Goal: Task Accomplishment & Management: Manage account settings

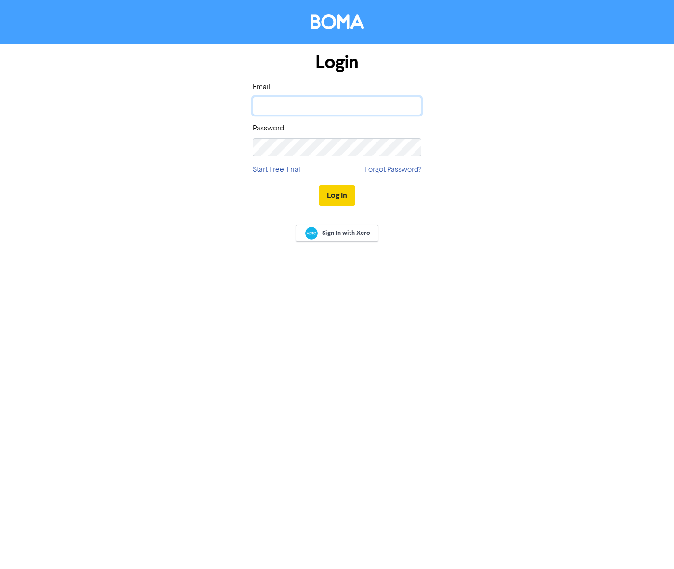
type input "[PERSON_NAME][EMAIL_ADDRESS][PERSON_NAME][DOMAIN_NAME]"
click at [342, 200] on button "Log In" at bounding box center [337, 195] width 37 height 20
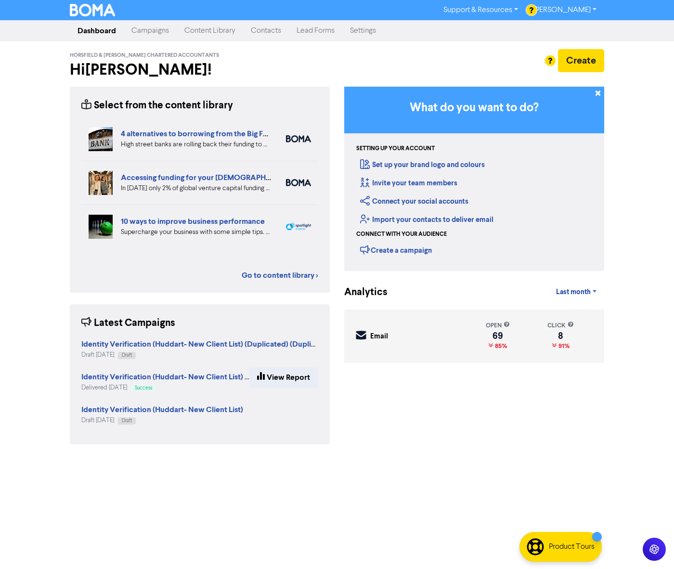
click at [271, 33] on link "Contacts" at bounding box center [266, 30] width 46 height 19
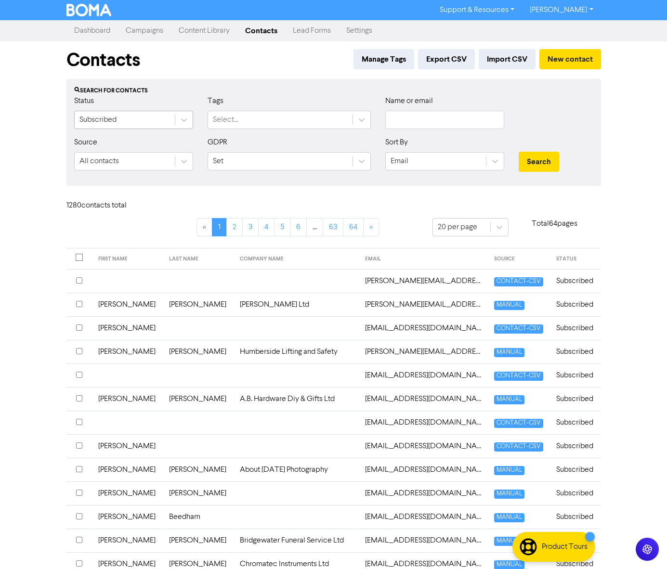
click at [166, 119] on div "Subscribed" at bounding box center [125, 119] width 100 height 17
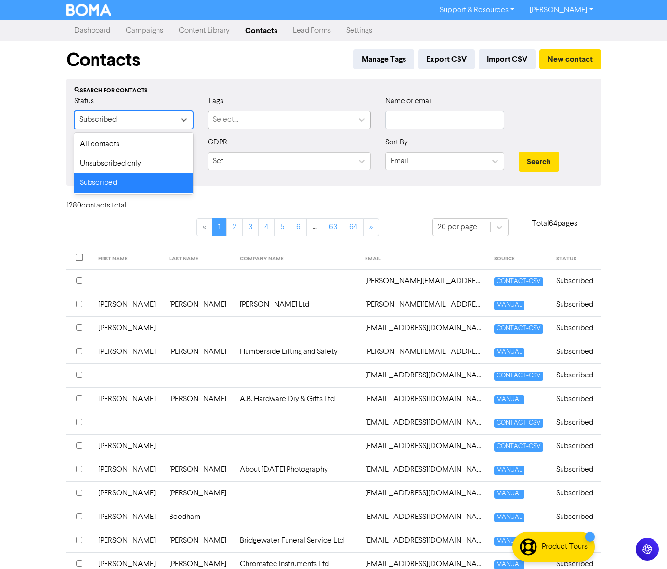
click at [237, 115] on div "Select..." at bounding box center [226, 120] width 26 height 12
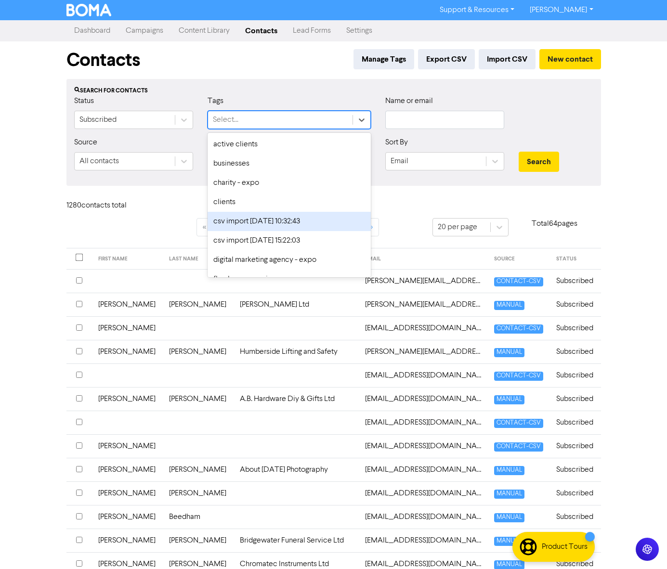
click at [238, 224] on div "csv import [DATE] 10:32:43" at bounding box center [289, 221] width 163 height 19
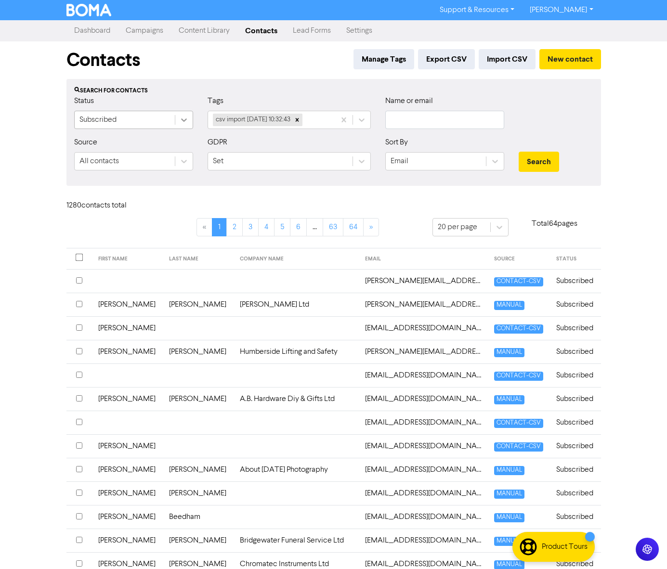
click at [181, 112] on div at bounding box center [183, 119] width 17 height 17
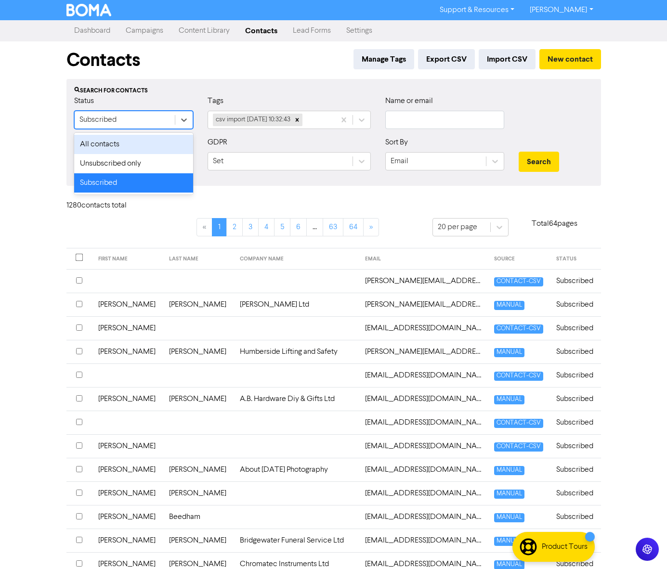
click at [154, 143] on div "All contacts" at bounding box center [133, 144] width 119 height 19
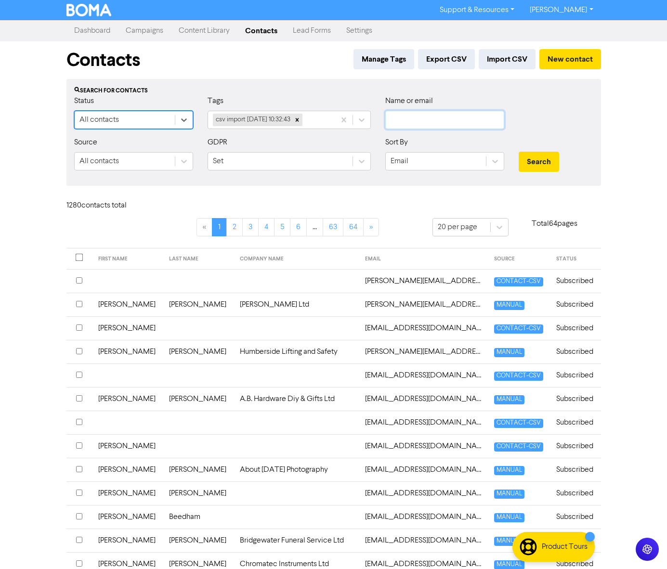
click at [404, 123] on input "text" at bounding box center [444, 120] width 119 height 18
click at [548, 106] on div at bounding box center [556, 115] width 89 height 41
click at [277, 164] on div "Set" at bounding box center [280, 161] width 145 height 17
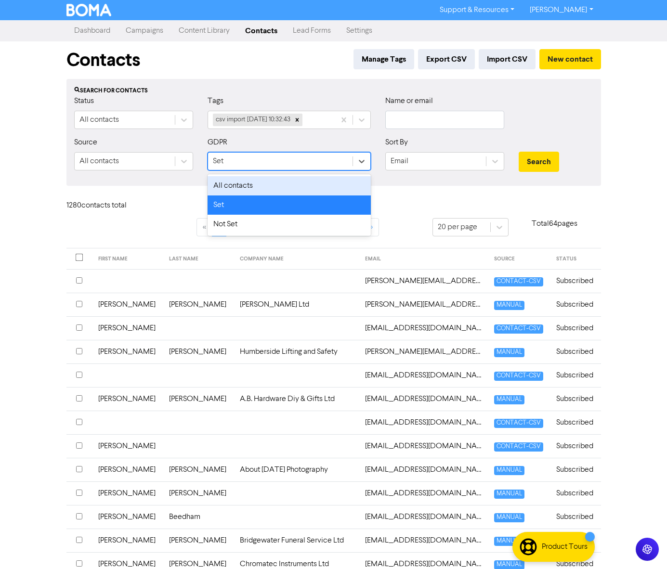
click at [277, 179] on div "All contacts" at bounding box center [289, 185] width 163 height 19
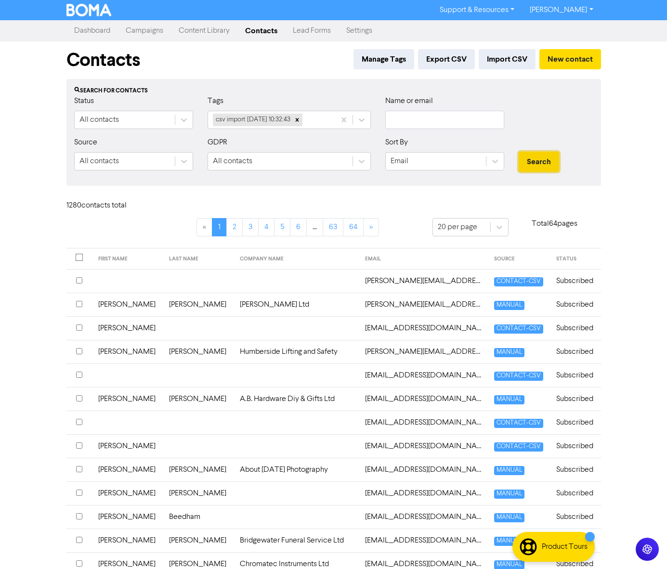
click at [545, 165] on button "Search" at bounding box center [539, 162] width 40 height 20
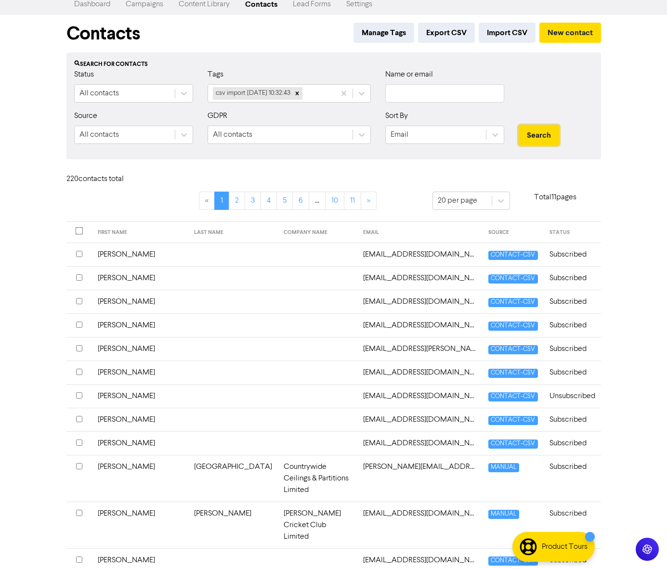
scroll to position [27, 0]
click at [116, 234] on th "FIRST NAME" at bounding box center [140, 232] width 96 height 21
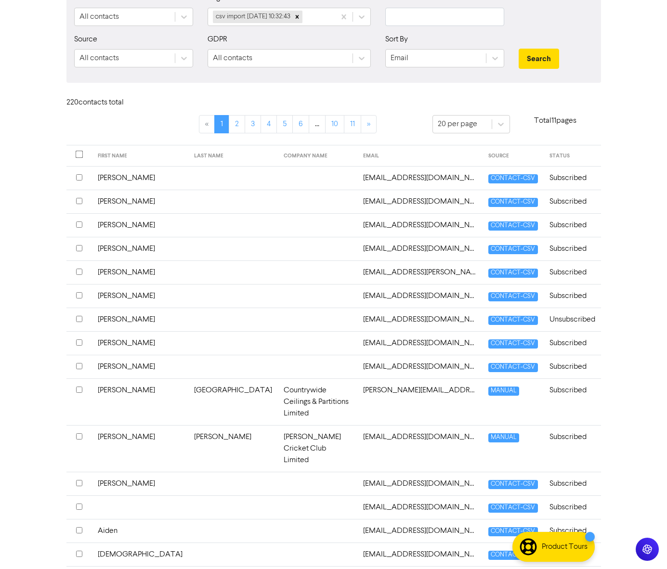
scroll to position [0, 0]
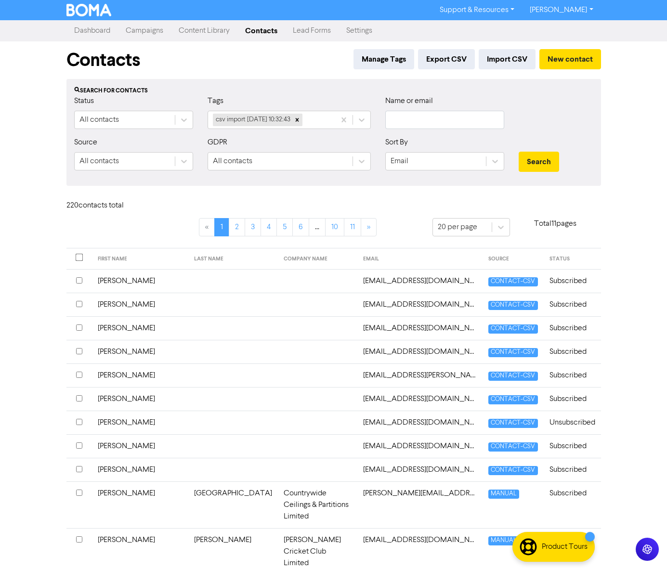
click at [81, 352] on input "checkbox" at bounding box center [79, 351] width 6 height 6
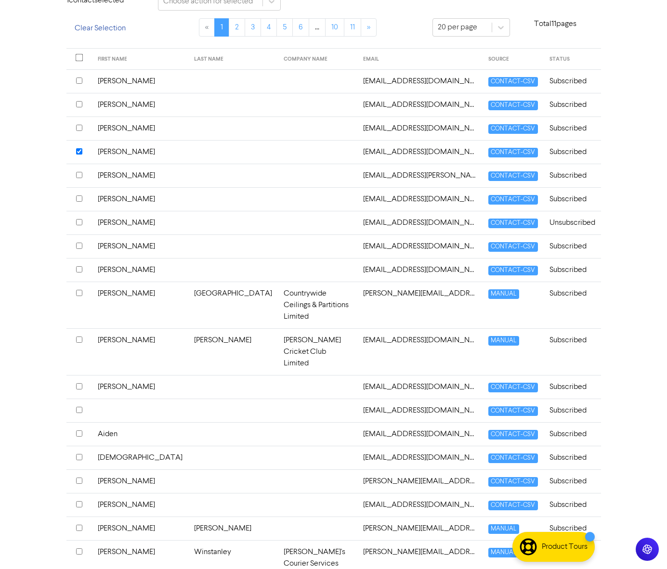
scroll to position [205, 0]
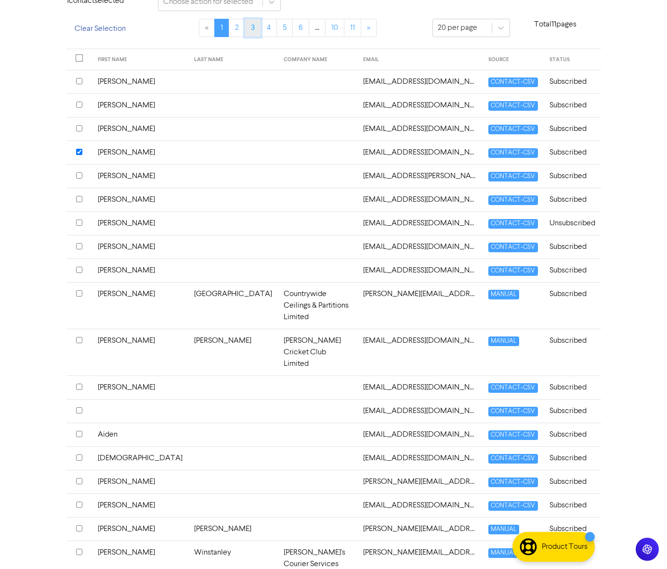
click at [251, 28] on link "3" at bounding box center [253, 28] width 16 height 18
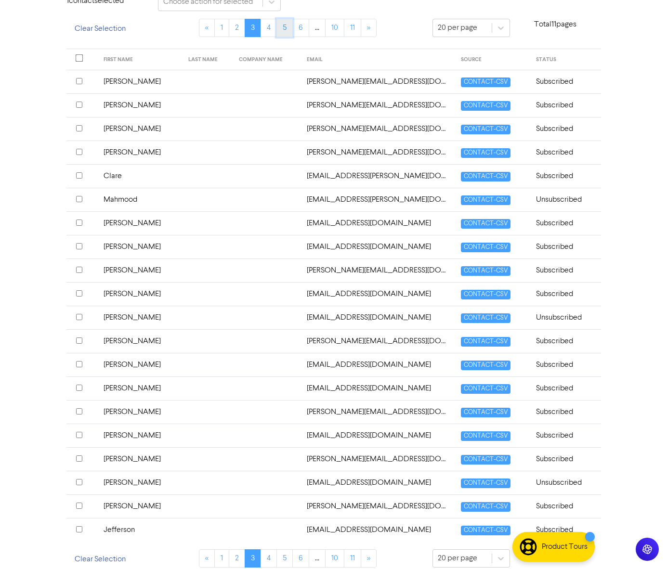
click at [291, 32] on link "5" at bounding box center [285, 28] width 16 height 18
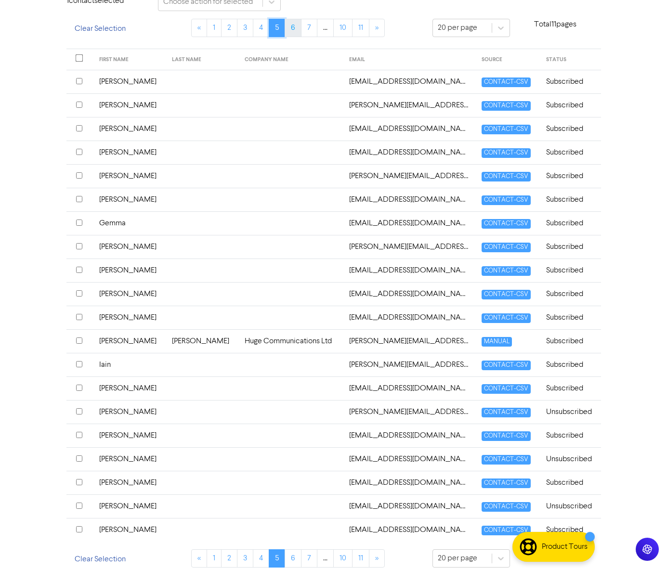
scroll to position [120, 0]
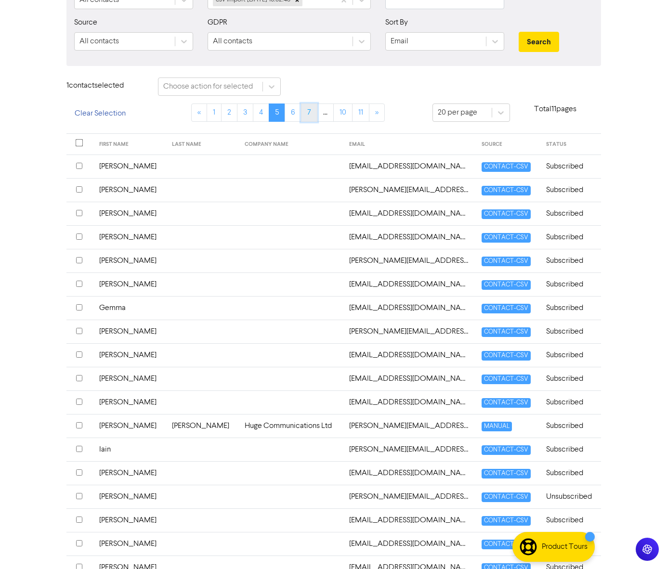
click at [315, 113] on link "7" at bounding box center [309, 113] width 16 height 18
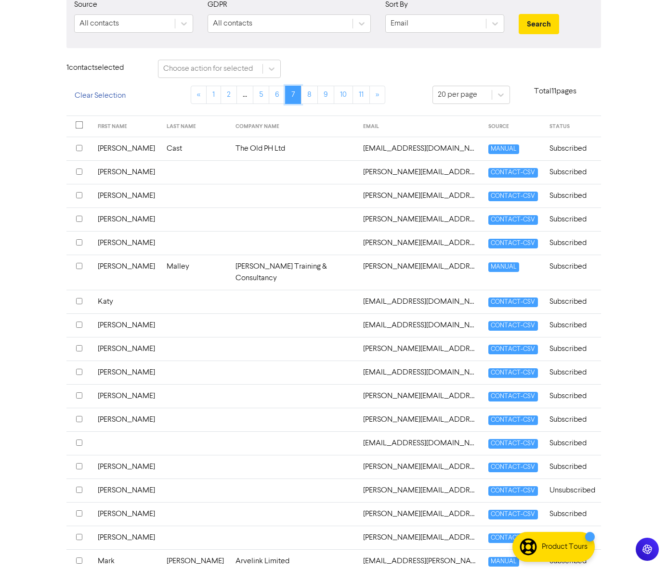
scroll to position [147, 0]
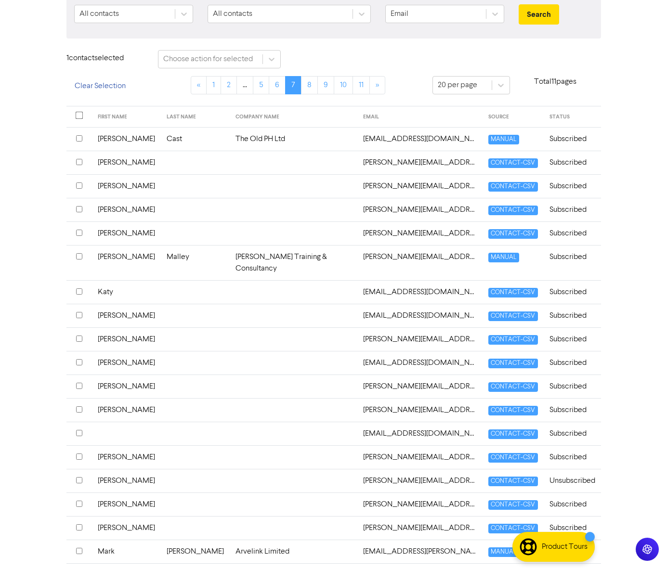
click at [80, 454] on input "checkbox" at bounding box center [79, 457] width 6 height 6
click at [330, 89] on link "9" at bounding box center [325, 85] width 17 height 18
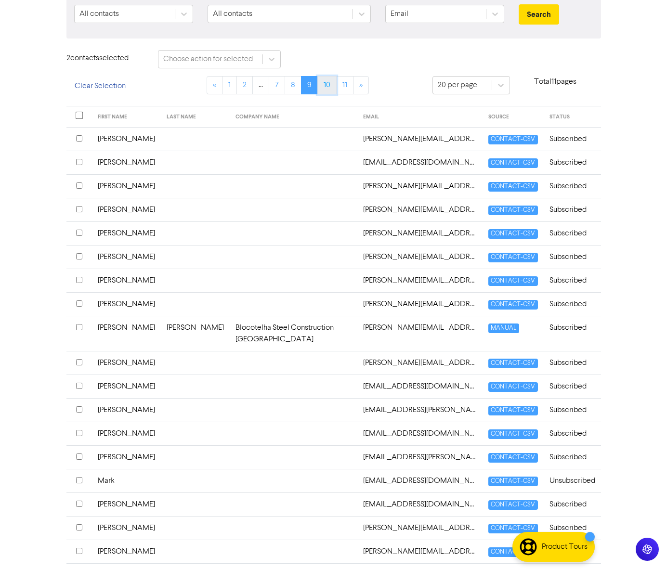
click at [330, 89] on link "10" at bounding box center [326, 85] width 19 height 18
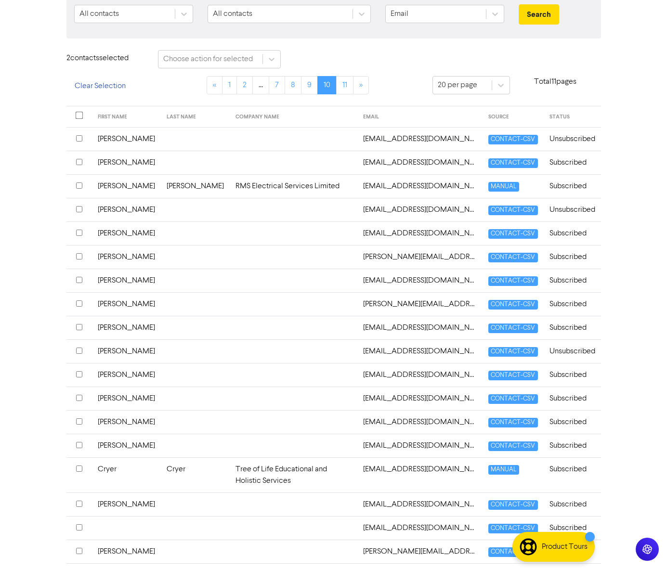
click at [79, 325] on input "checkbox" at bounding box center [79, 327] width 6 height 6
click at [80, 501] on input "checkbox" at bounding box center [79, 504] width 6 height 6
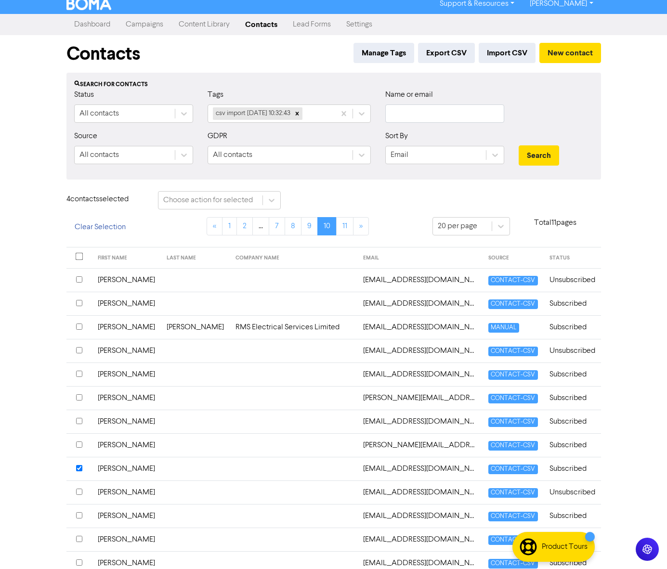
scroll to position [0, 0]
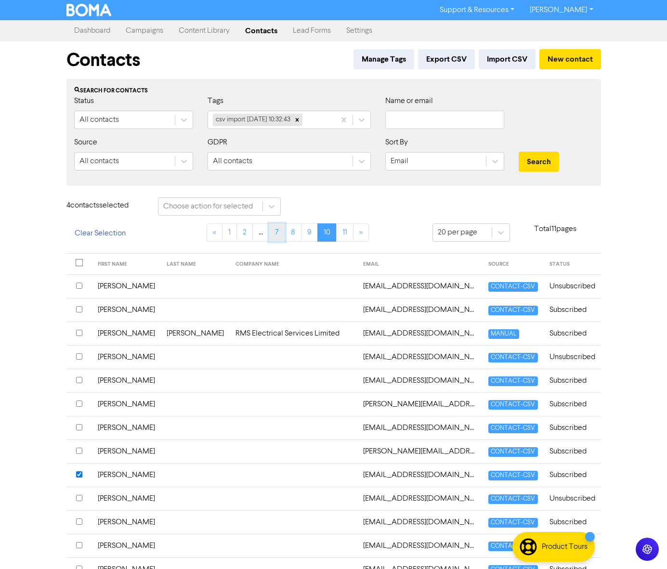
click at [278, 232] on link "7" at bounding box center [277, 233] width 16 height 18
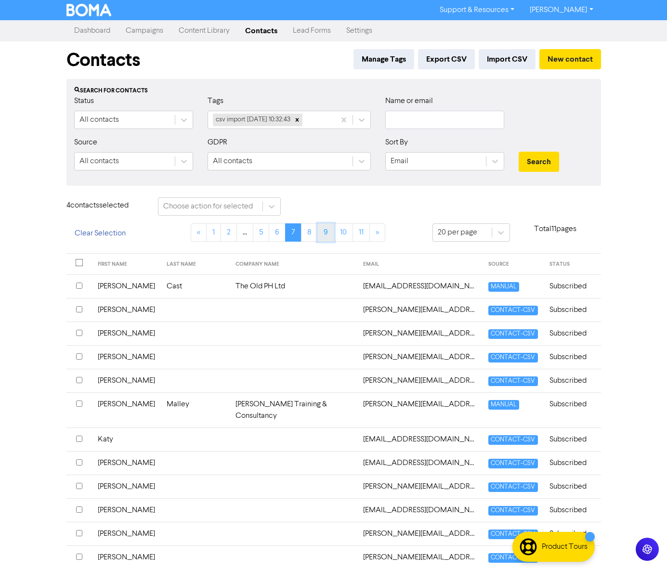
click at [319, 232] on link "9" at bounding box center [325, 233] width 17 height 18
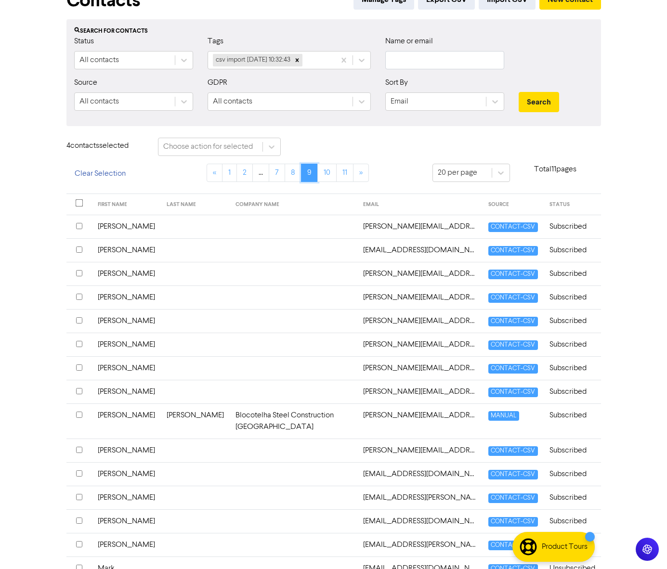
scroll to position [60, 0]
click at [293, 181] on link "8" at bounding box center [293, 173] width 17 height 18
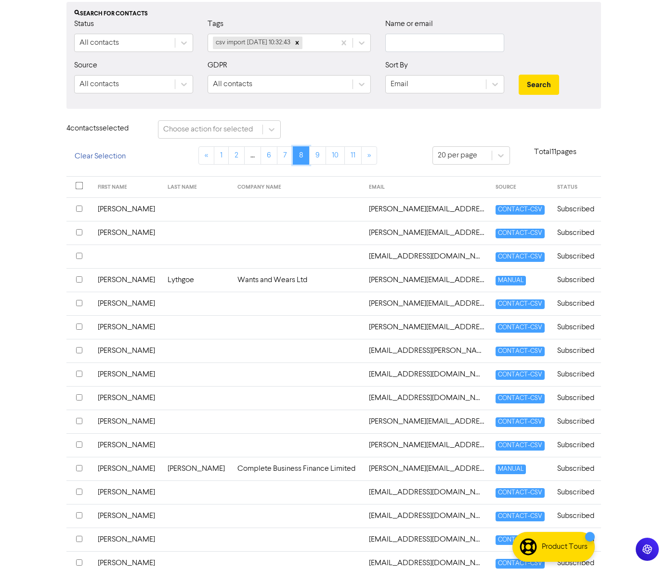
scroll to position [119, 0]
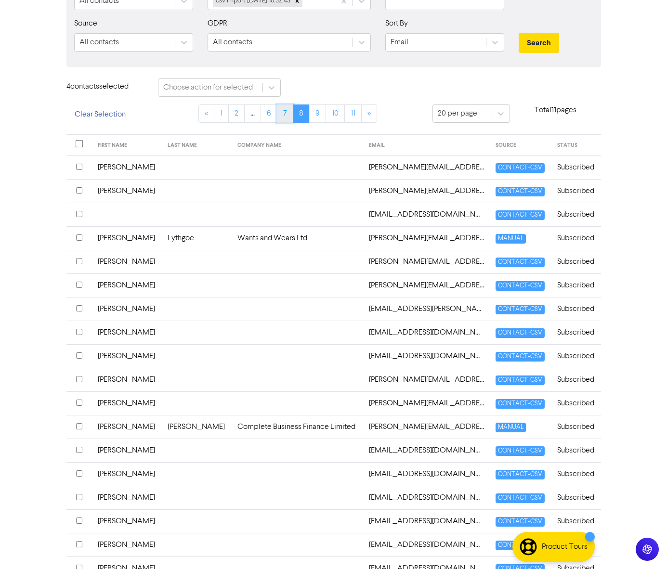
click at [282, 117] on link "7" at bounding box center [285, 114] width 16 height 18
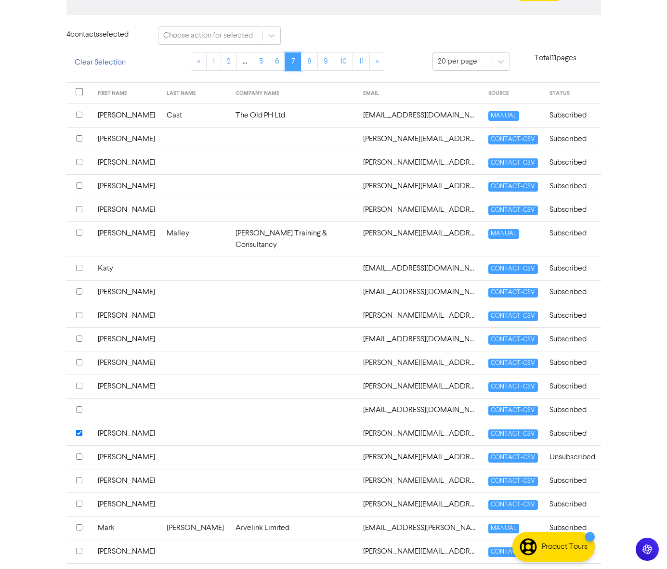
scroll to position [214, 0]
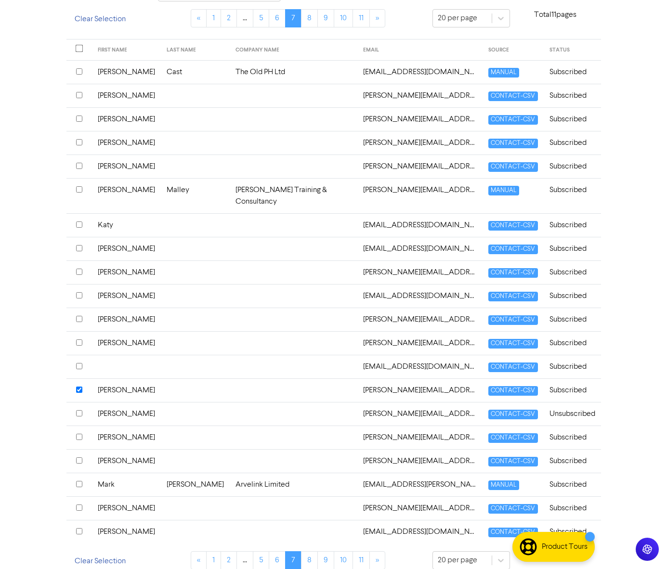
click at [79, 481] on input "checkbox" at bounding box center [79, 484] width 6 height 6
click at [234, 552] on link "2" at bounding box center [229, 561] width 16 height 18
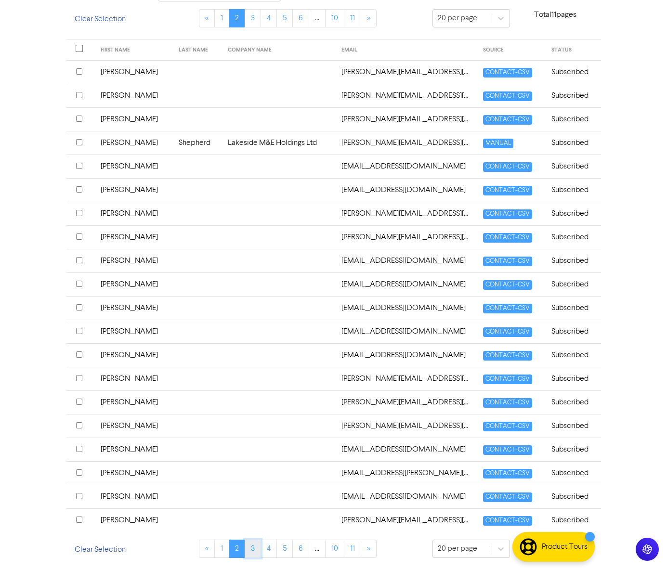
click at [246, 550] on link "3" at bounding box center [253, 549] width 16 height 18
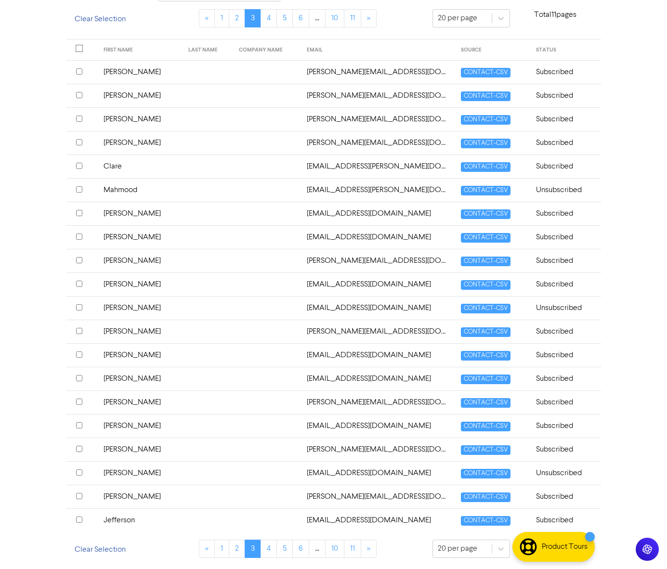
click at [78, 355] on input "checkbox" at bounding box center [79, 355] width 6 height 6
click at [264, 549] on link "4" at bounding box center [269, 549] width 16 height 18
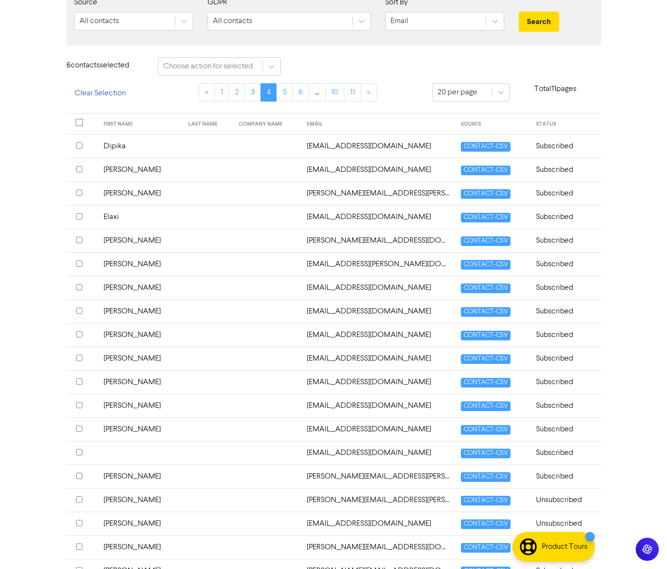
scroll to position [137, 0]
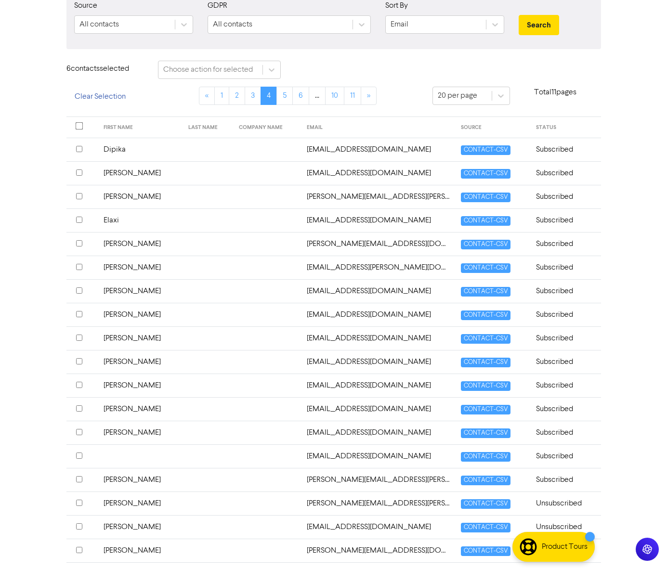
click at [78, 289] on input "checkbox" at bounding box center [79, 291] width 6 height 6
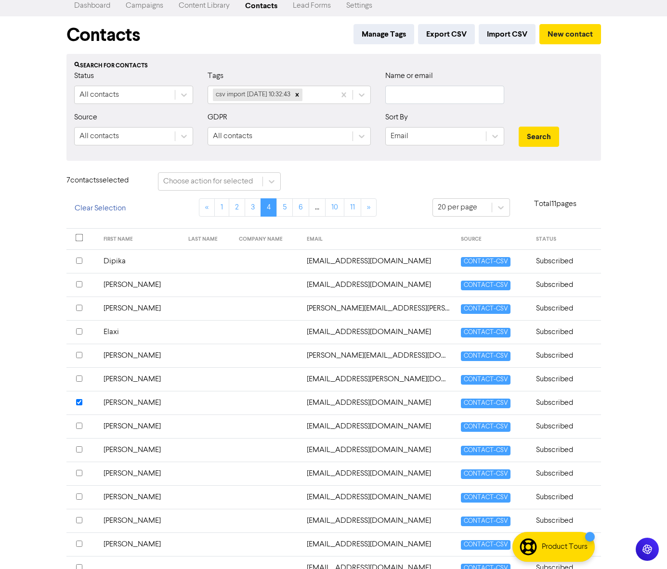
scroll to position [0, 0]
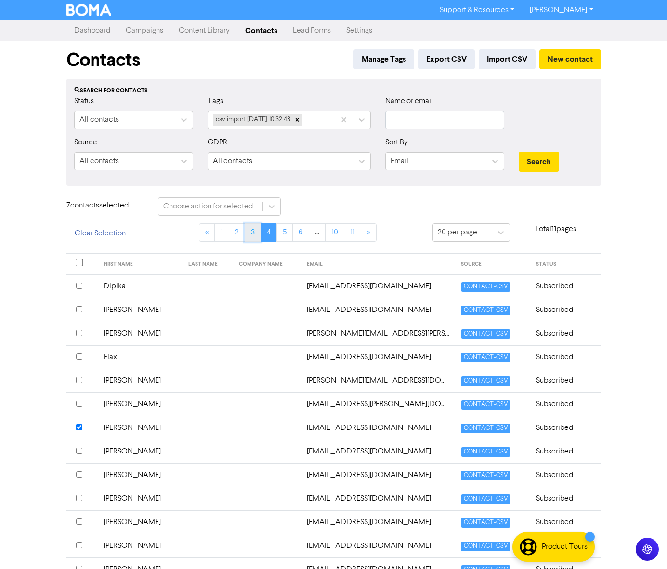
click at [256, 229] on link "3" at bounding box center [253, 233] width 16 height 18
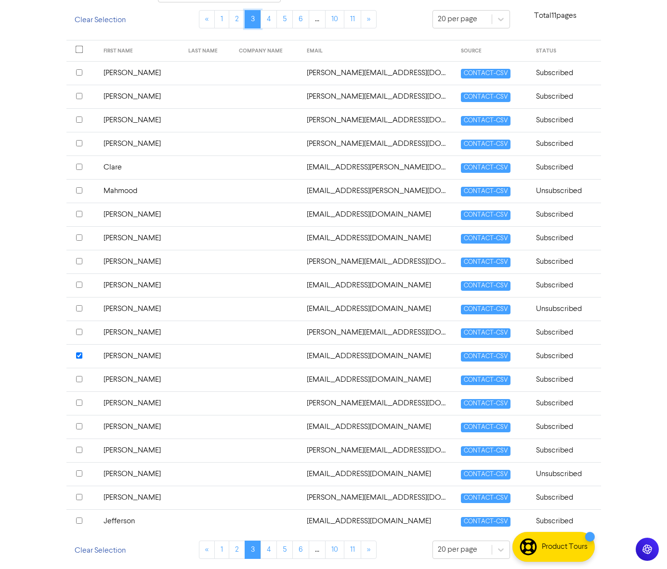
scroll to position [214, 0]
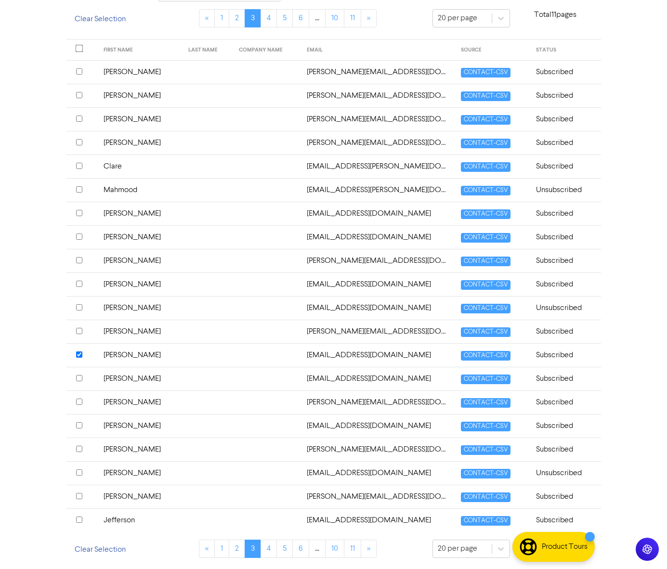
click at [80, 471] on input "checkbox" at bounding box center [79, 473] width 6 height 6
click at [302, 551] on link "6" at bounding box center [300, 549] width 17 height 18
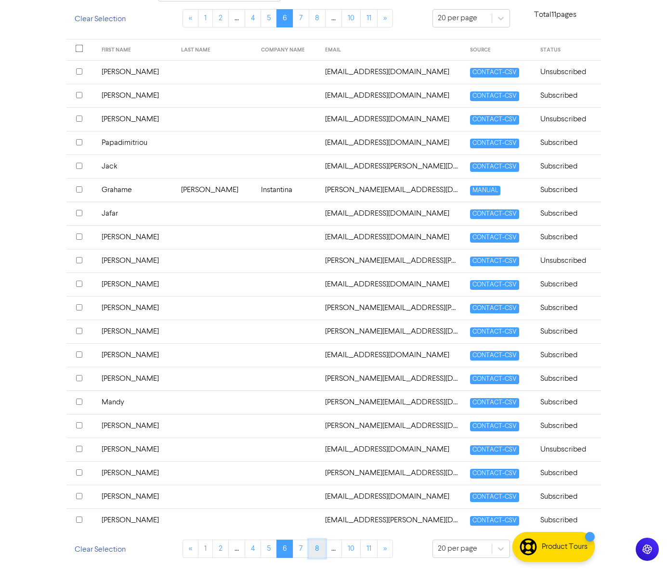
click at [312, 547] on link "8" at bounding box center [317, 549] width 17 height 18
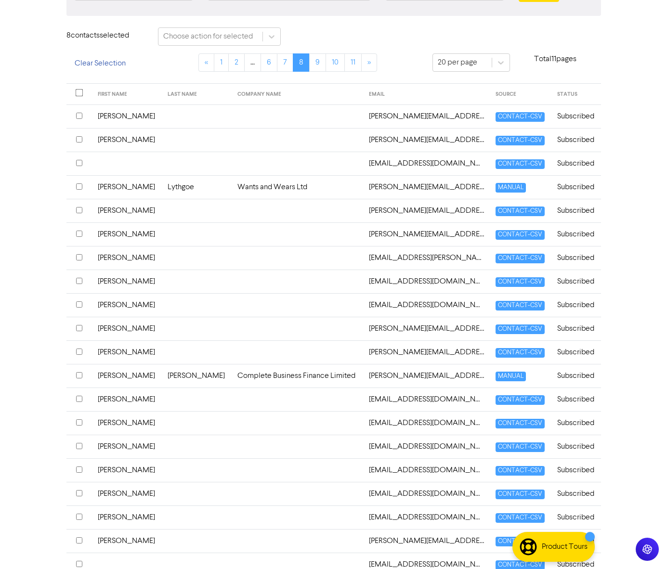
scroll to position [0, 0]
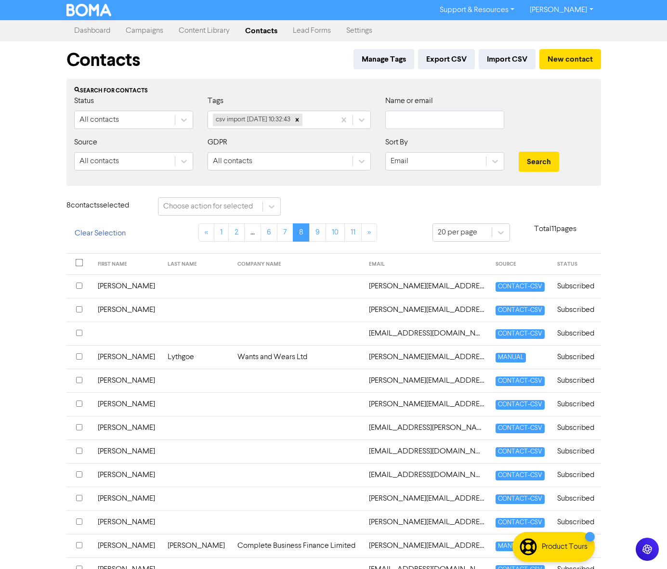
click at [80, 308] on input "checkbox" at bounding box center [79, 309] width 6 height 6
click at [335, 231] on link "10" at bounding box center [335, 233] width 19 height 18
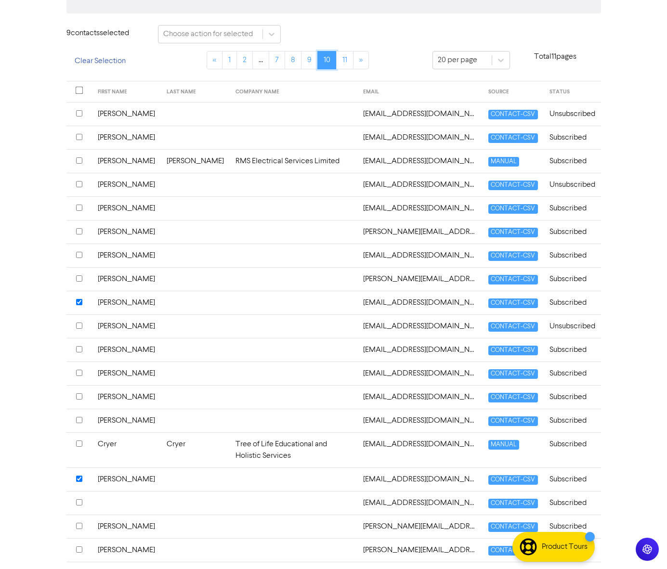
scroll to position [214, 0]
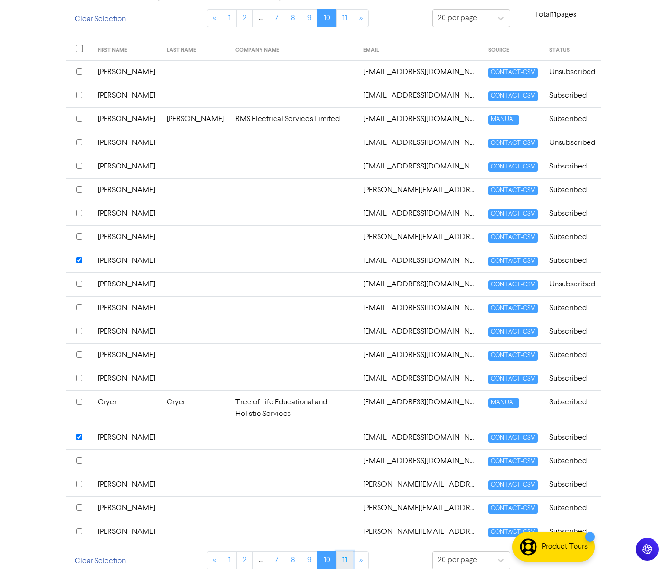
click at [342, 553] on link "11" at bounding box center [344, 561] width 17 height 18
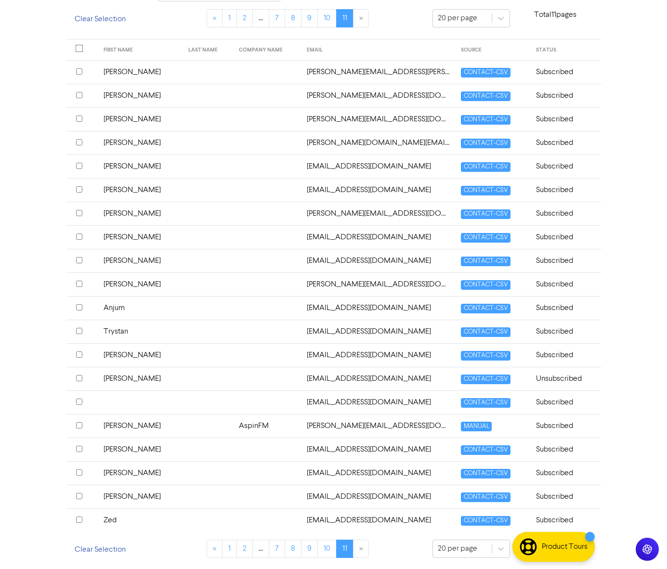
click at [79, 212] on input "checkbox" at bounding box center [79, 213] width 6 height 6
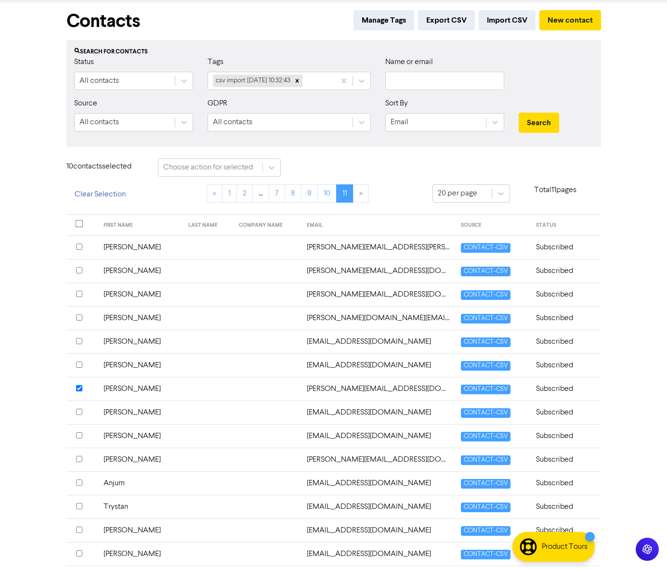
scroll to position [0, 0]
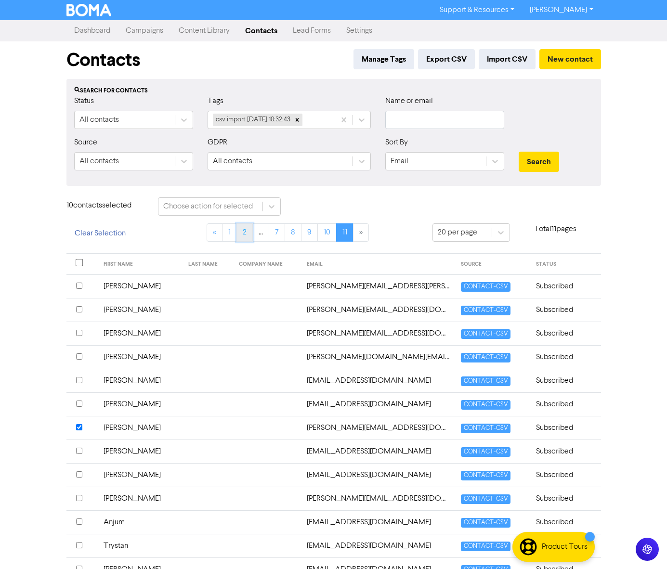
click at [248, 233] on link "2" at bounding box center [245, 233] width 16 height 18
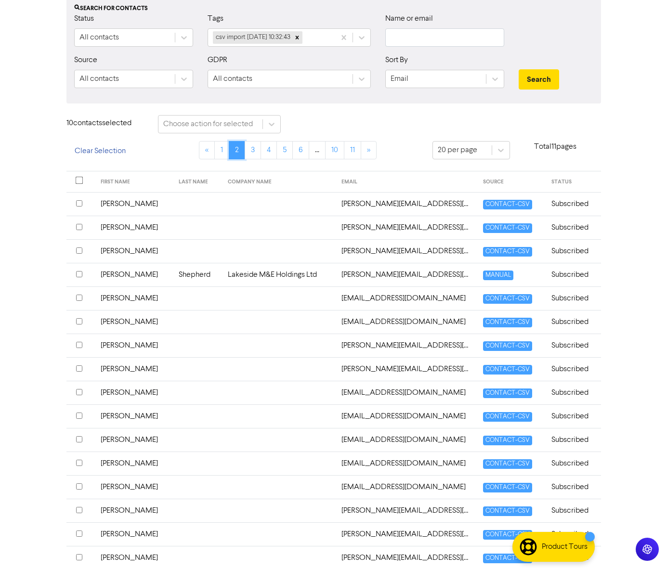
scroll to position [214, 0]
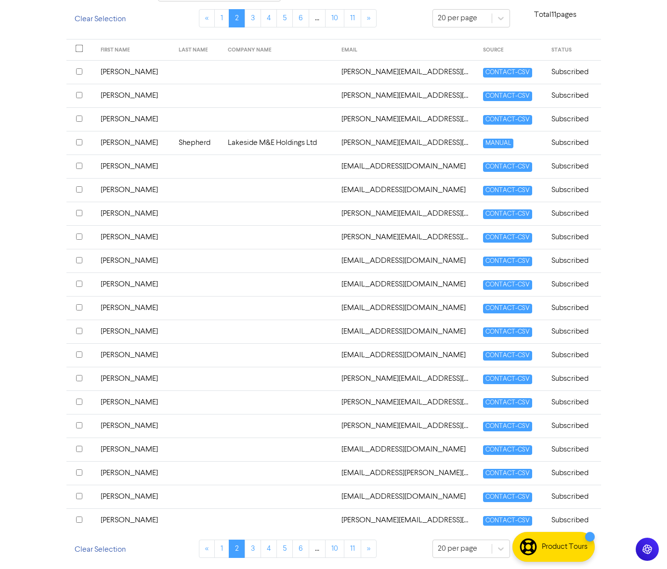
click at [80, 330] on input "checkbox" at bounding box center [79, 331] width 6 height 6
click at [256, 549] on link "3" at bounding box center [253, 549] width 16 height 18
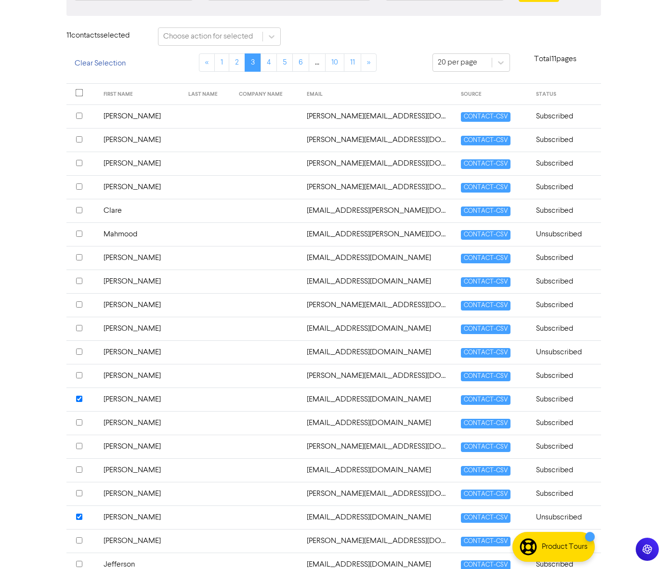
scroll to position [169, 0]
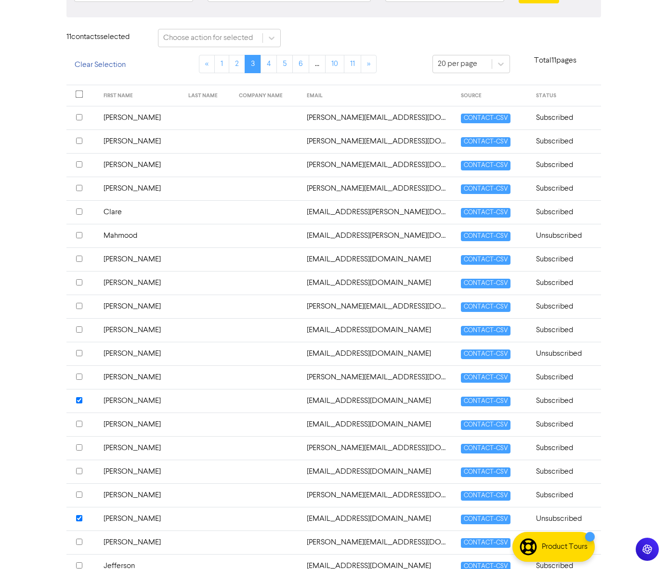
click at [79, 353] on input "checkbox" at bounding box center [79, 353] width 6 height 6
click at [286, 62] on link "5" at bounding box center [285, 64] width 16 height 18
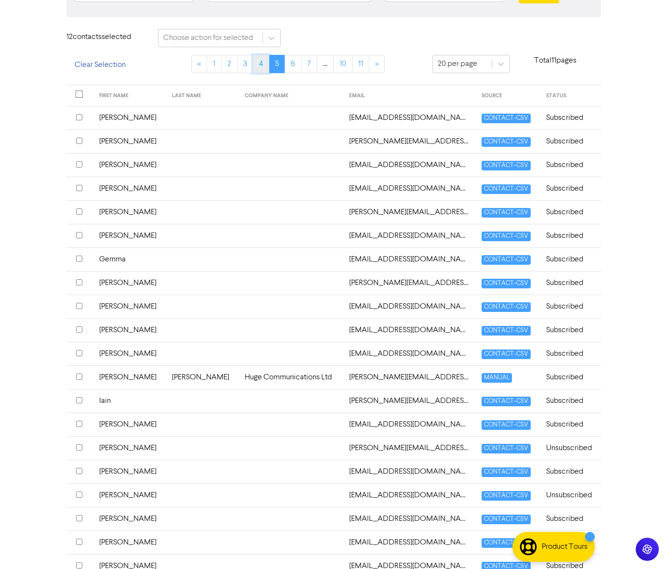
click at [256, 61] on link "4" at bounding box center [261, 64] width 16 height 18
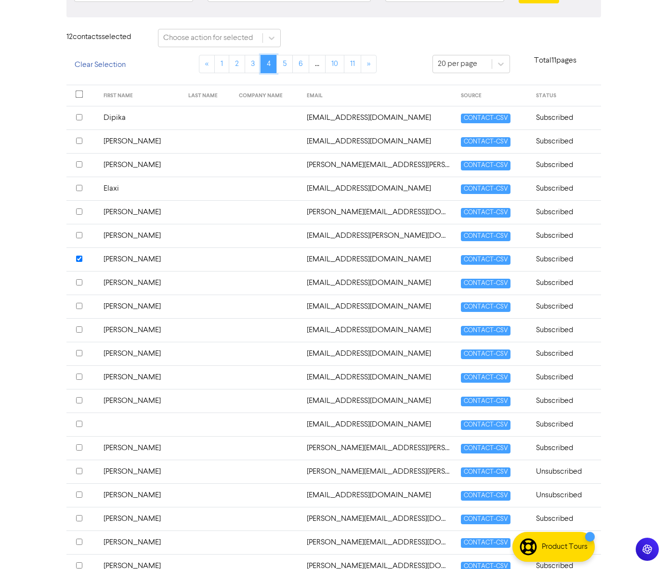
click at [273, 68] on link "4" at bounding box center [269, 64] width 16 height 18
click at [279, 65] on link "5" at bounding box center [285, 64] width 16 height 18
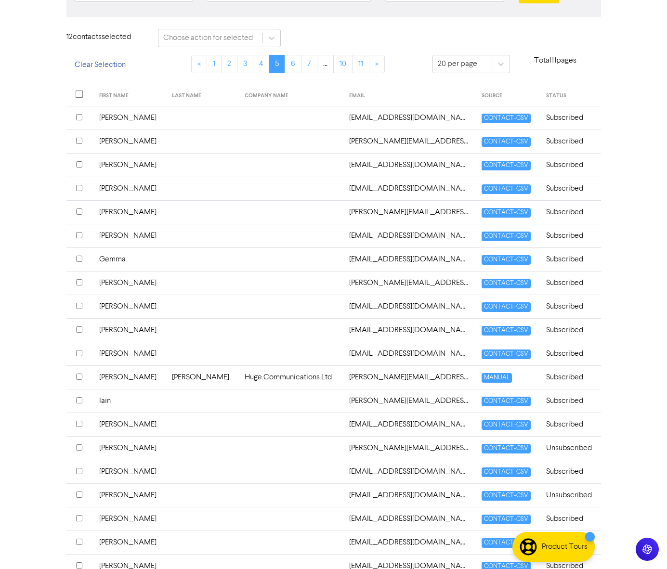
click at [79, 257] on input "checkbox" at bounding box center [79, 259] width 6 height 6
click at [78, 234] on input "checkbox" at bounding box center [79, 235] width 6 height 6
click at [342, 64] on link "10" at bounding box center [342, 64] width 19 height 18
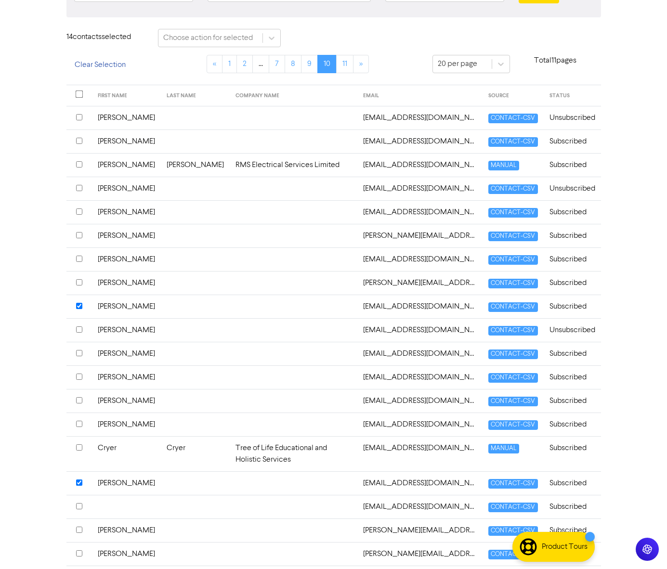
click at [78, 187] on input "checkbox" at bounding box center [79, 188] width 6 height 6
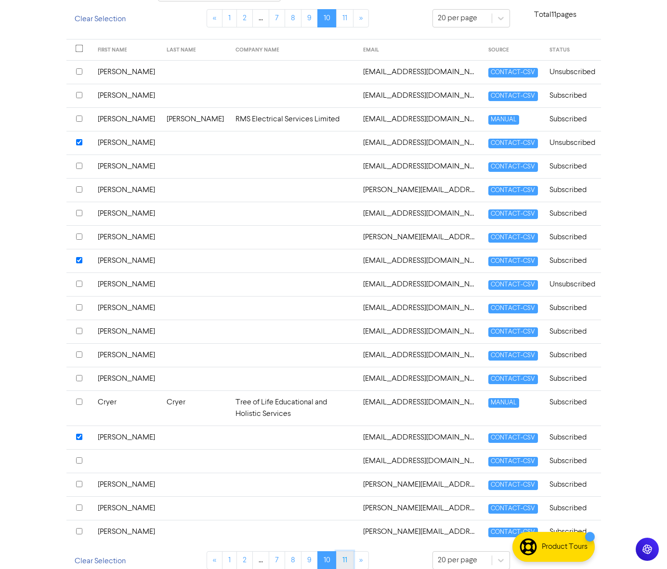
click at [347, 552] on link "11" at bounding box center [344, 561] width 17 height 18
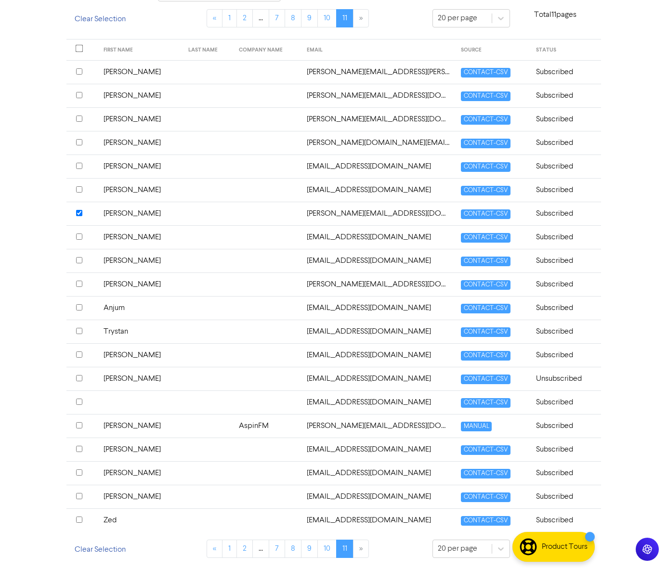
scroll to position [0, 0]
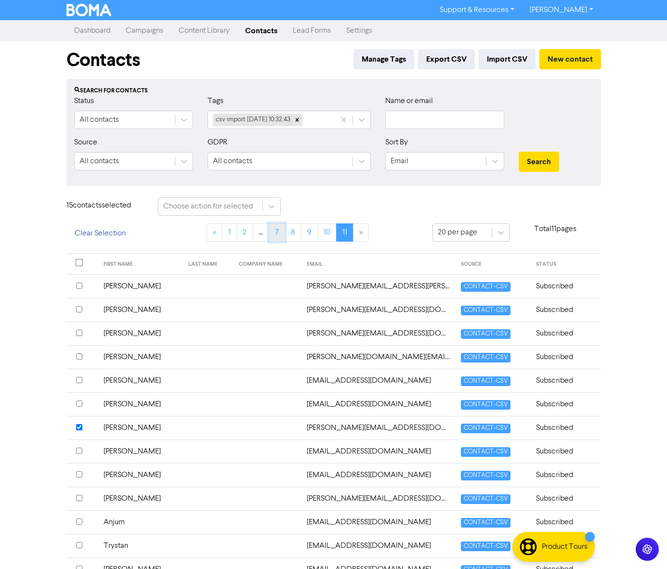
click at [277, 232] on link "7" at bounding box center [277, 233] width 16 height 18
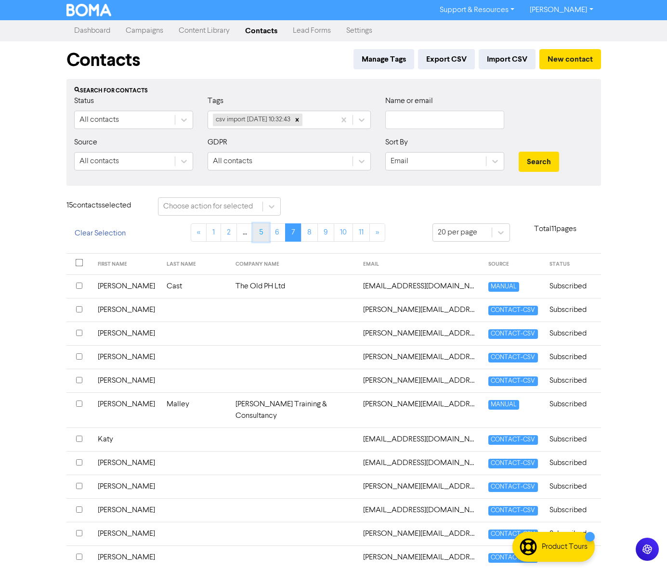
click at [260, 233] on link "5" at bounding box center [261, 233] width 16 height 18
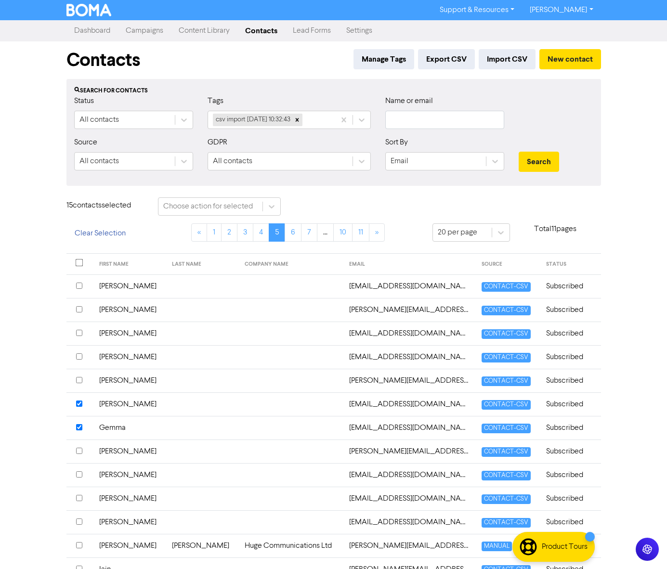
click at [79, 284] on input "checkbox" at bounding box center [79, 286] width 6 height 6
click at [347, 233] on link "10" at bounding box center [342, 233] width 19 height 18
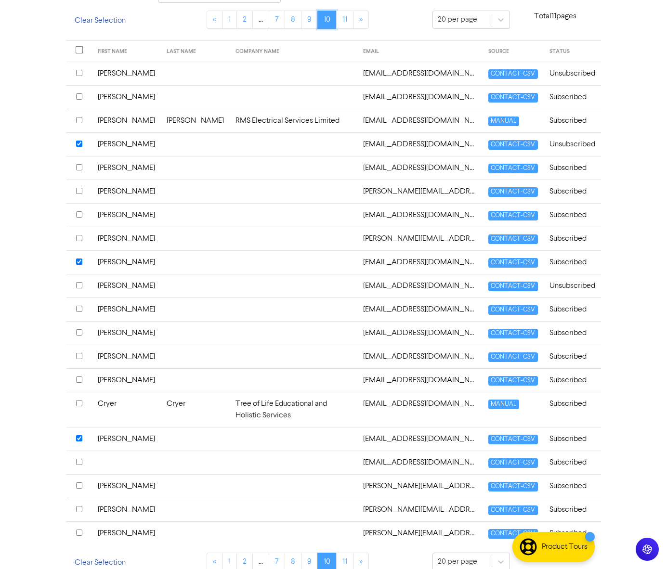
scroll to position [212, 0]
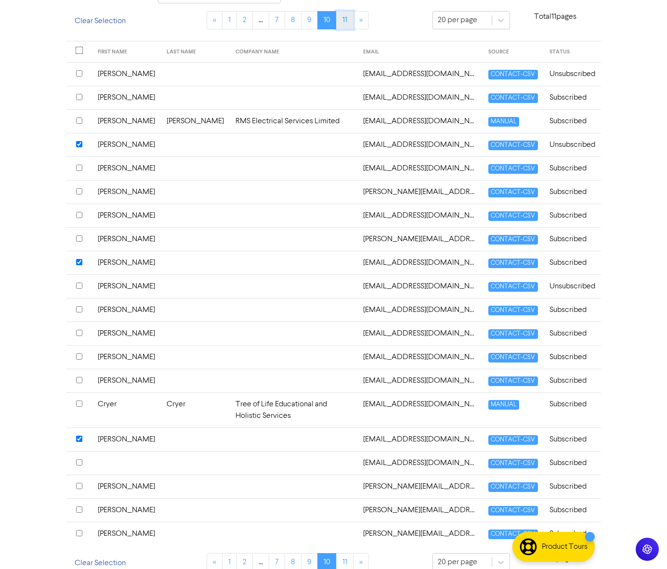
click at [344, 16] on link "11" at bounding box center [344, 20] width 17 height 18
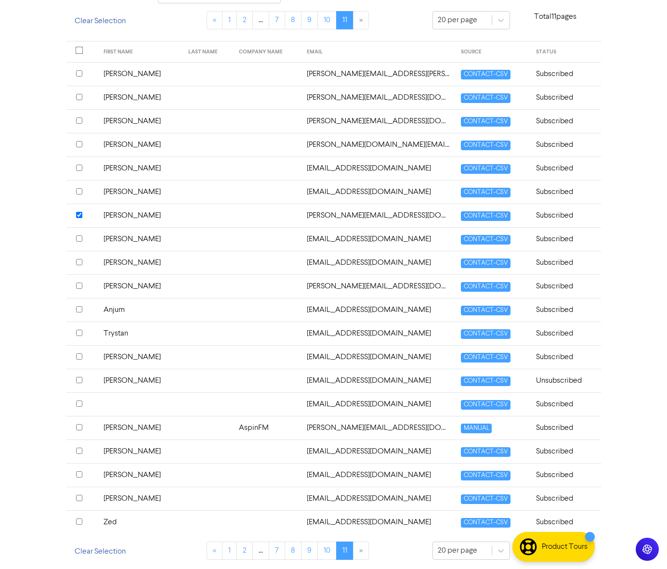
click at [79, 356] on input "checkbox" at bounding box center [79, 357] width 6 height 6
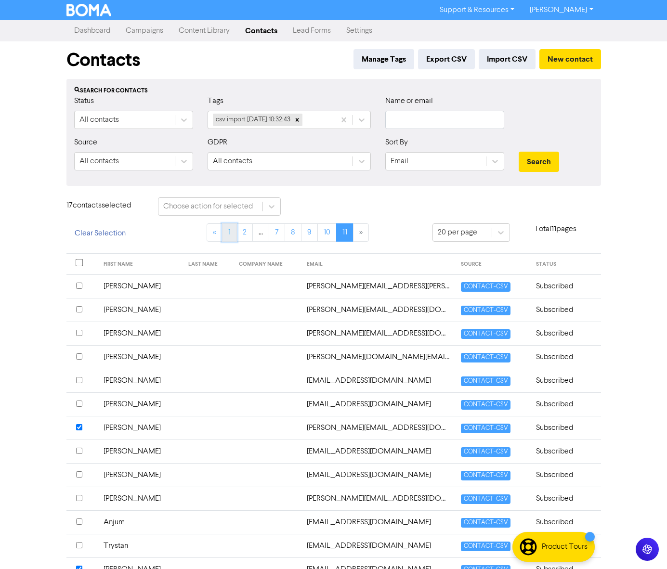
click at [229, 231] on link "1" at bounding box center [229, 233] width 15 height 18
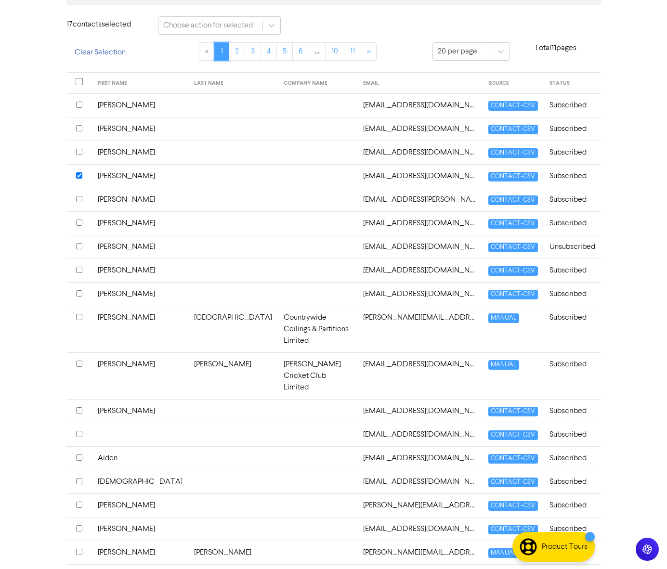
scroll to position [214, 0]
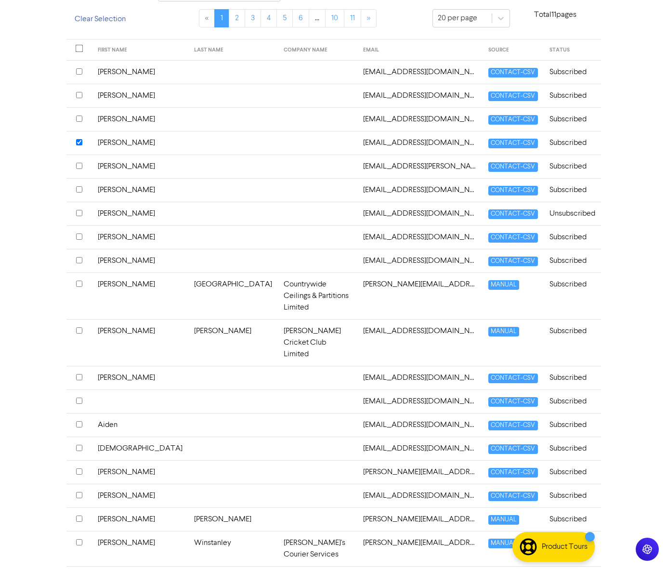
click at [79, 569] on input "checkbox" at bounding box center [79, 578] width 6 height 6
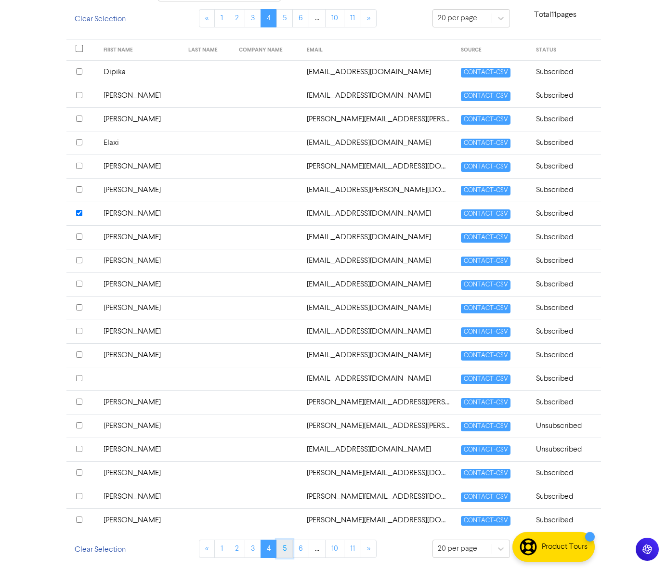
click at [277, 546] on link "5" at bounding box center [285, 549] width 16 height 18
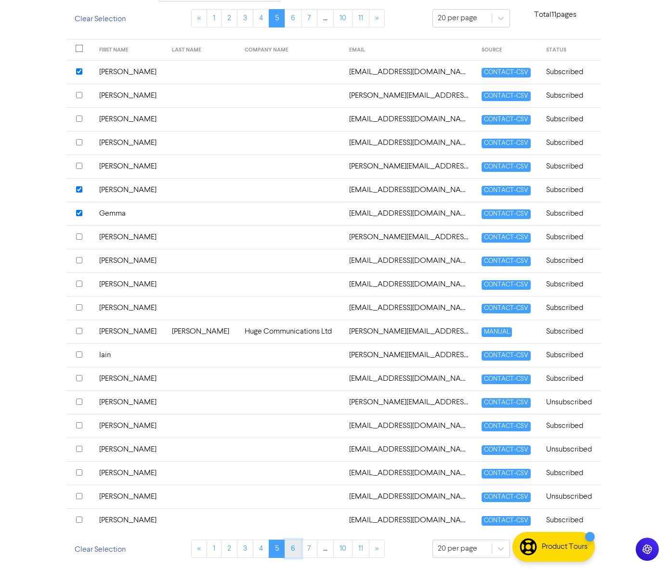
click at [293, 554] on link "6" at bounding box center [293, 549] width 17 height 18
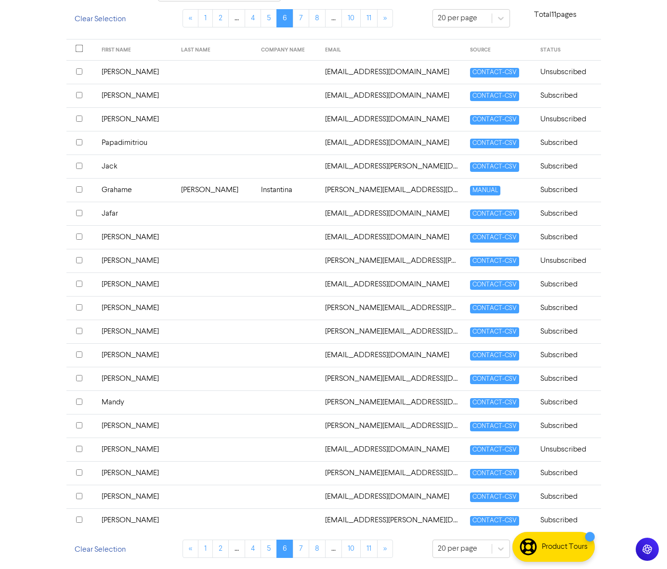
click at [78, 496] on input "checkbox" at bounding box center [79, 496] width 6 height 6
click at [209, 550] on link "1" at bounding box center [205, 549] width 15 height 18
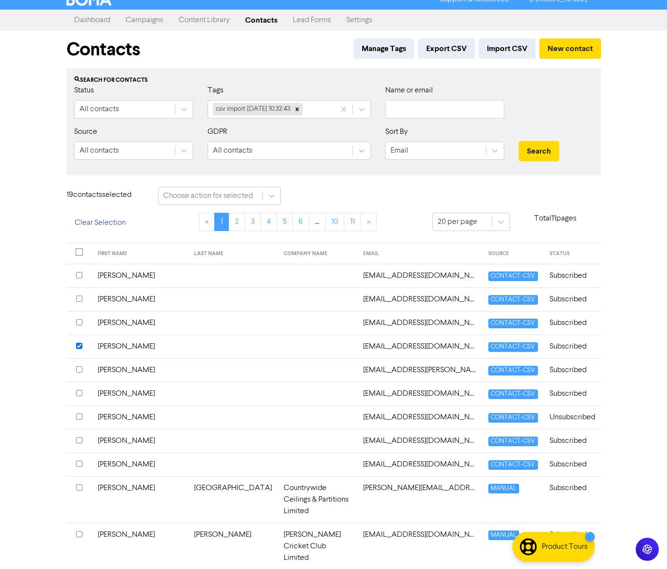
scroll to position [0, 0]
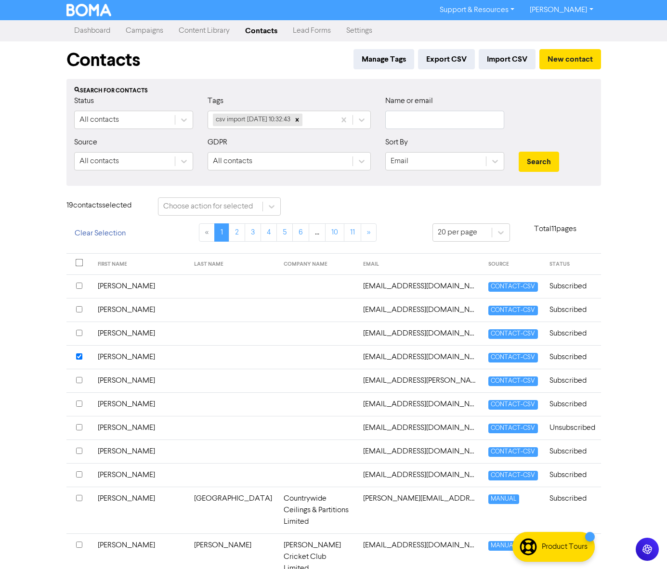
click at [80, 379] on input "checkbox" at bounding box center [79, 380] width 6 height 6
click at [318, 232] on li "..." at bounding box center [317, 233] width 16 height 18
click at [299, 230] on link "6" at bounding box center [300, 233] width 17 height 18
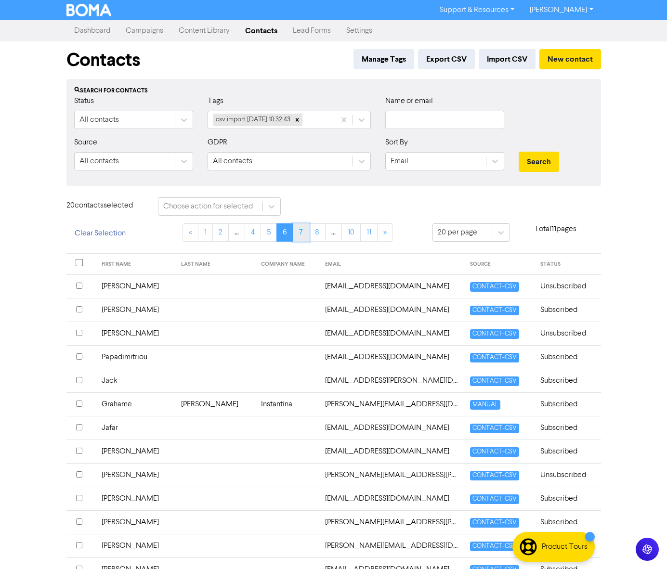
click at [307, 232] on link "7" at bounding box center [301, 233] width 16 height 18
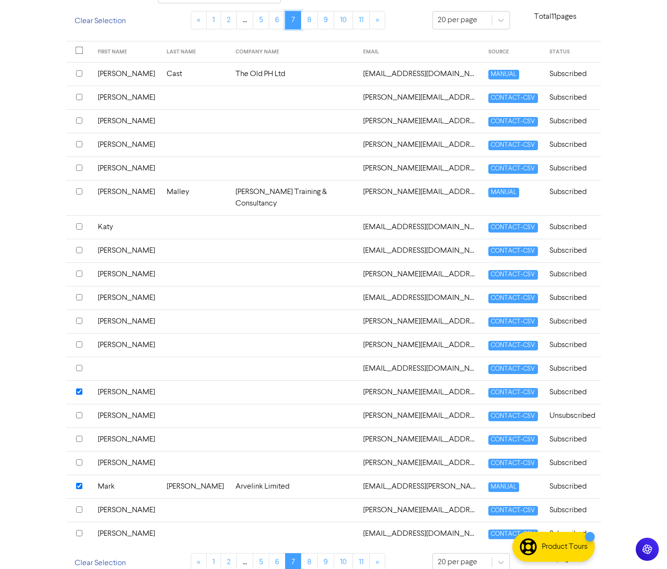
scroll to position [214, 0]
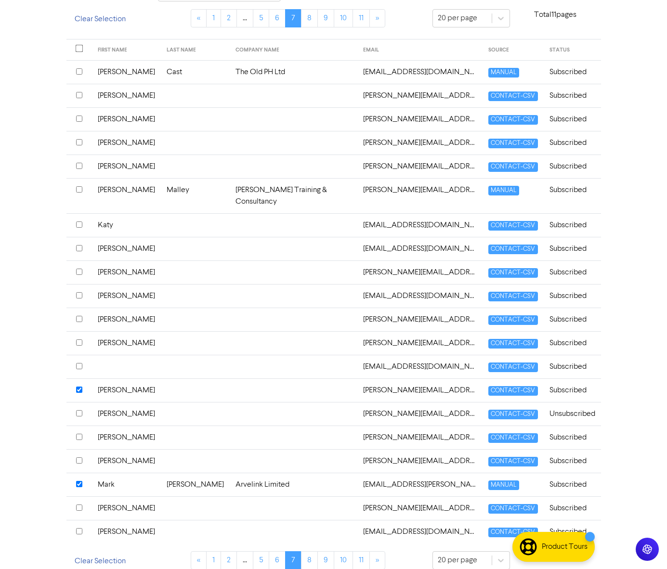
click at [80, 410] on input "checkbox" at bounding box center [79, 413] width 6 height 6
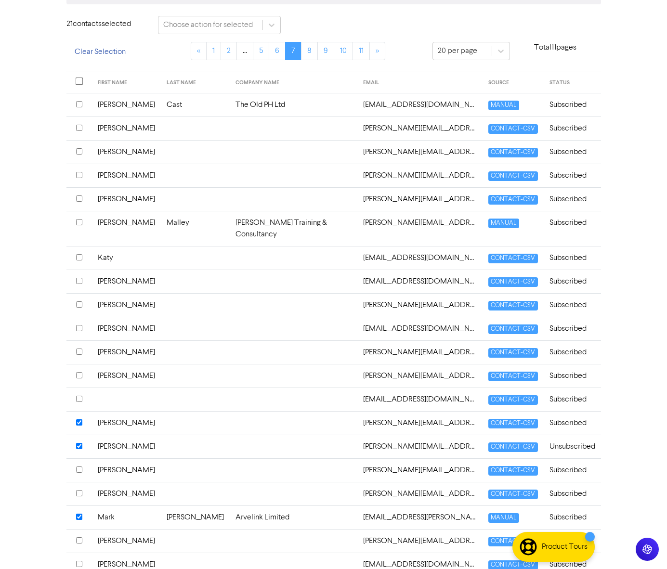
scroll to position [175, 0]
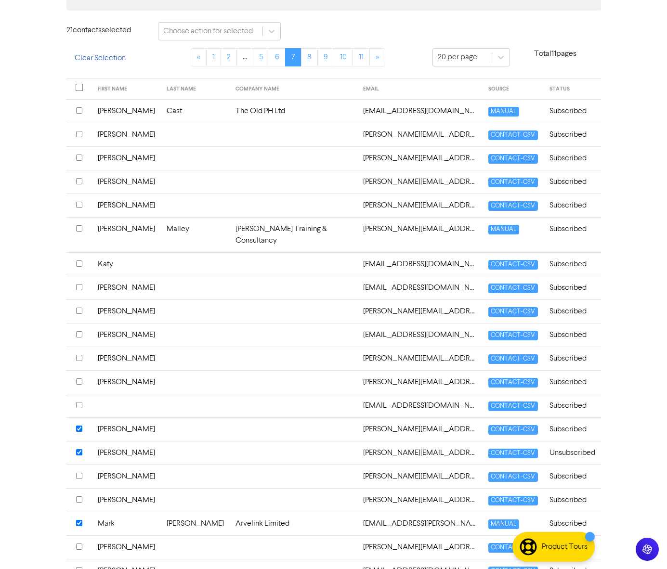
click at [79, 182] on input "checkbox" at bounding box center [79, 181] width 6 height 6
click at [356, 57] on link "11" at bounding box center [361, 57] width 17 height 18
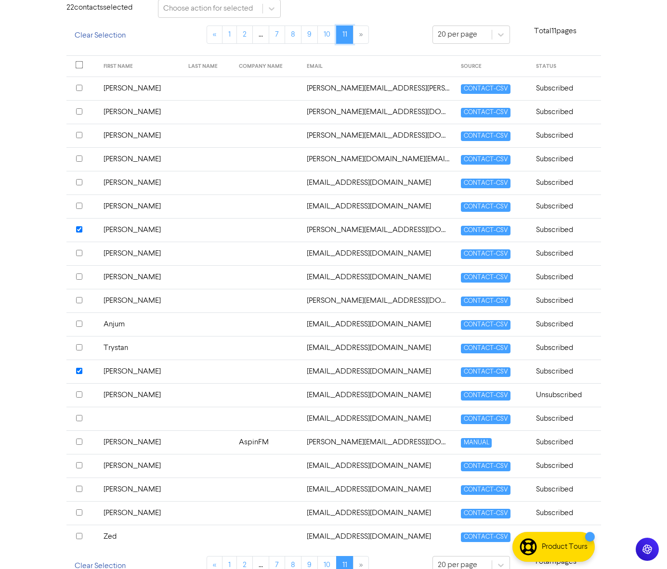
scroll to position [214, 0]
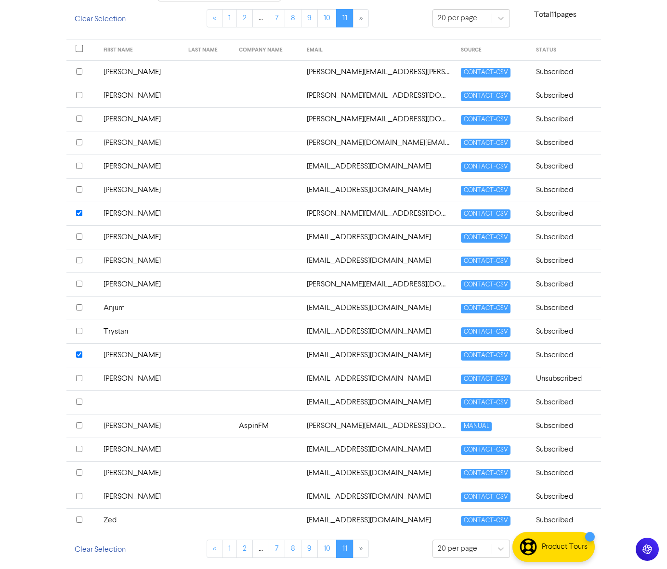
click at [80, 448] on input "checkbox" at bounding box center [79, 449] width 6 height 6
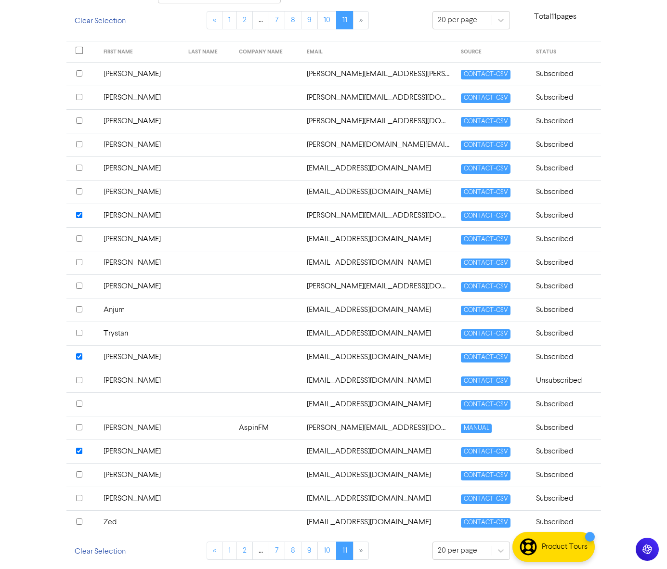
scroll to position [212, 0]
click at [244, 21] on link "2" at bounding box center [245, 20] width 16 height 18
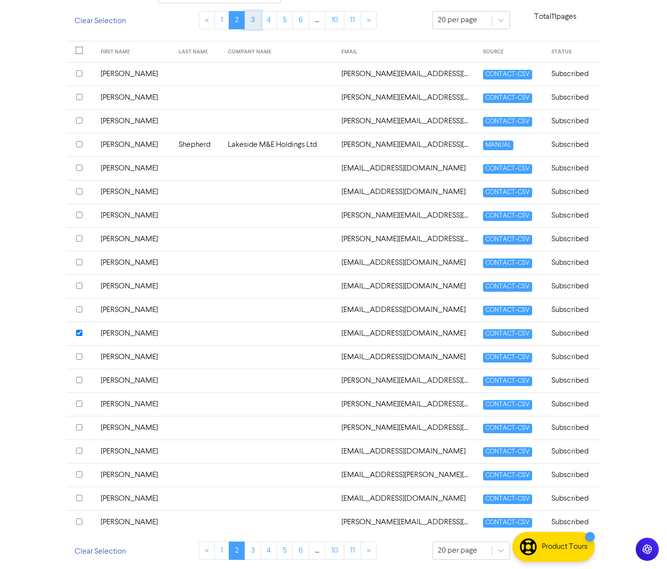
click at [256, 18] on link "3" at bounding box center [253, 20] width 16 height 18
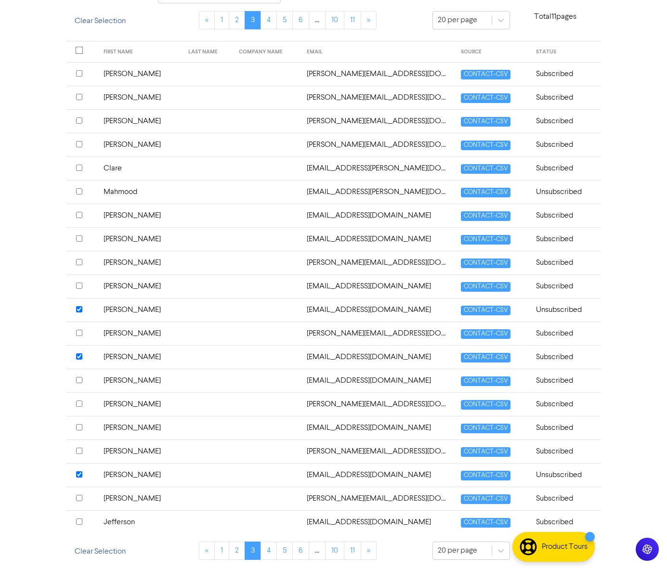
click at [79, 142] on input "checkbox" at bounding box center [79, 144] width 6 height 6
click at [332, 21] on link "10" at bounding box center [334, 20] width 19 height 18
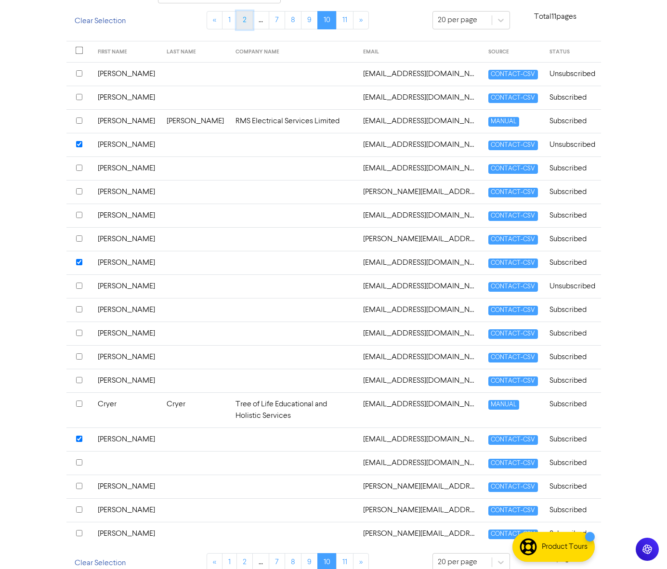
click at [243, 19] on link "2" at bounding box center [245, 20] width 16 height 18
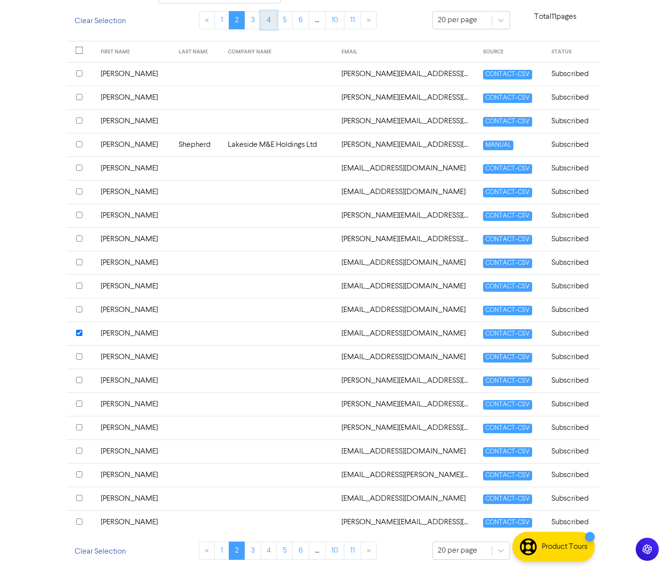
click at [264, 19] on link "4" at bounding box center [269, 20] width 16 height 18
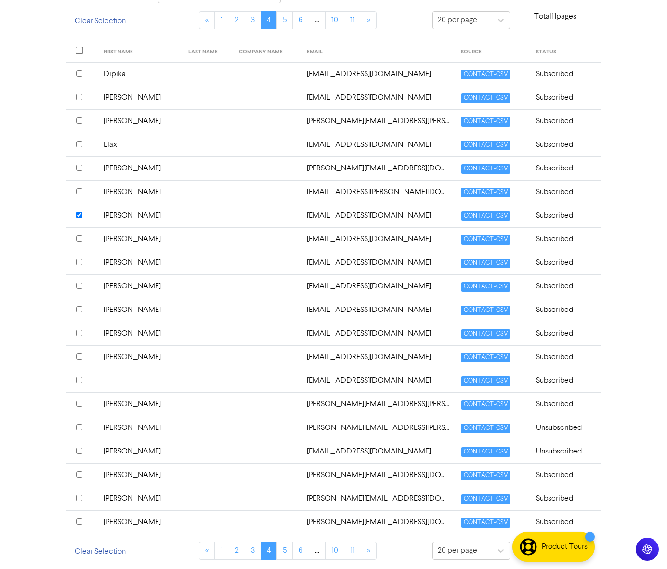
click at [79, 380] on input "checkbox" at bounding box center [79, 380] width 6 height 6
click at [301, 19] on link "6" at bounding box center [300, 20] width 17 height 18
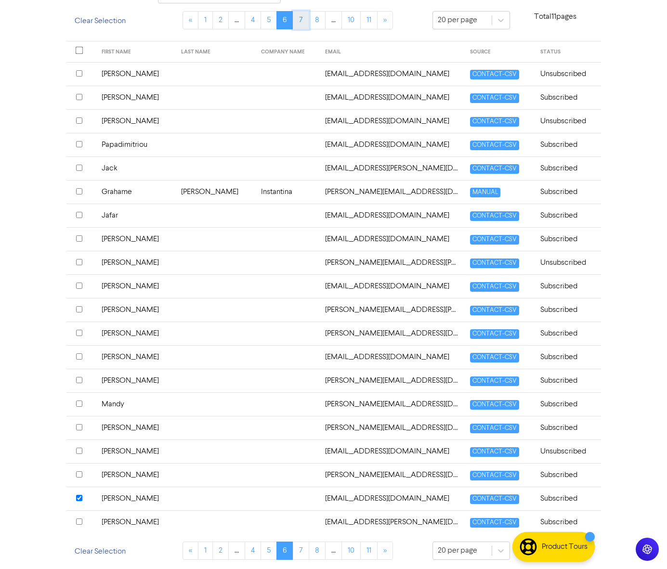
click at [307, 17] on link "7" at bounding box center [301, 20] width 16 height 18
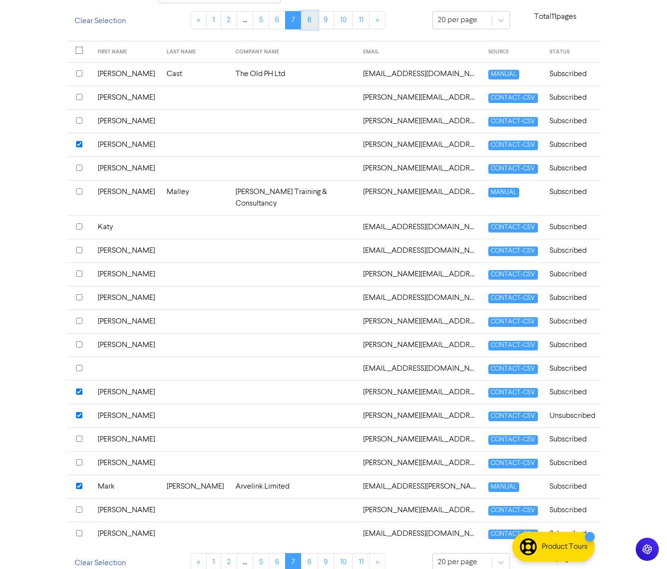
click at [304, 20] on link "8" at bounding box center [309, 20] width 17 height 18
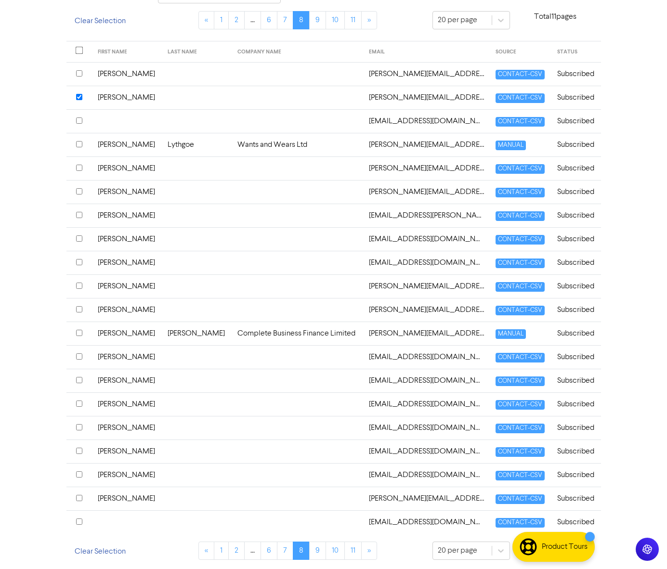
click at [79, 425] on input "checkbox" at bounding box center [79, 427] width 6 height 6
click at [219, 19] on link "1" at bounding box center [221, 20] width 15 height 18
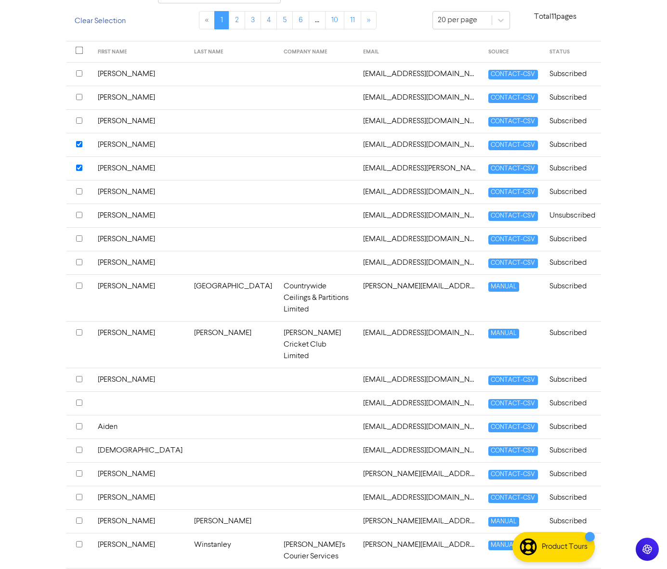
click at [79, 541] on input "checkbox" at bounding box center [79, 544] width 6 height 6
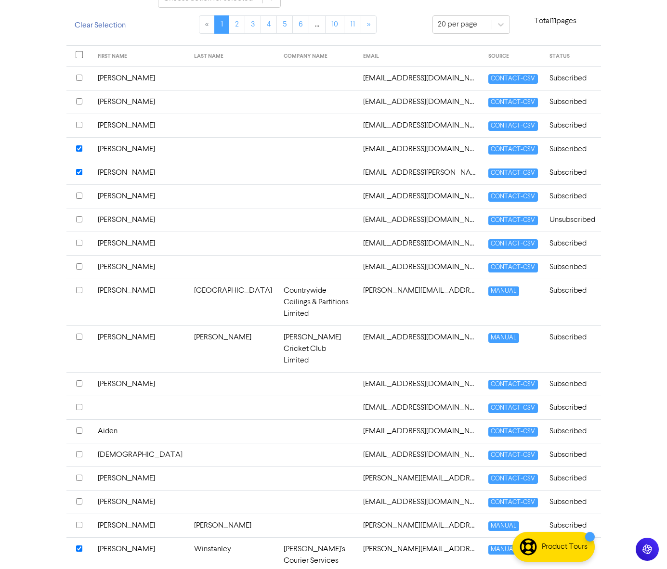
scroll to position [200, 0]
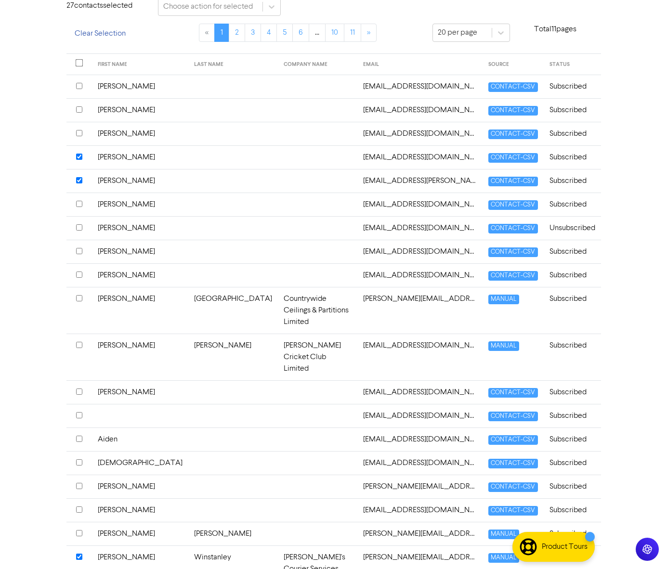
click at [79, 228] on input "checkbox" at bounding box center [79, 227] width 6 height 6
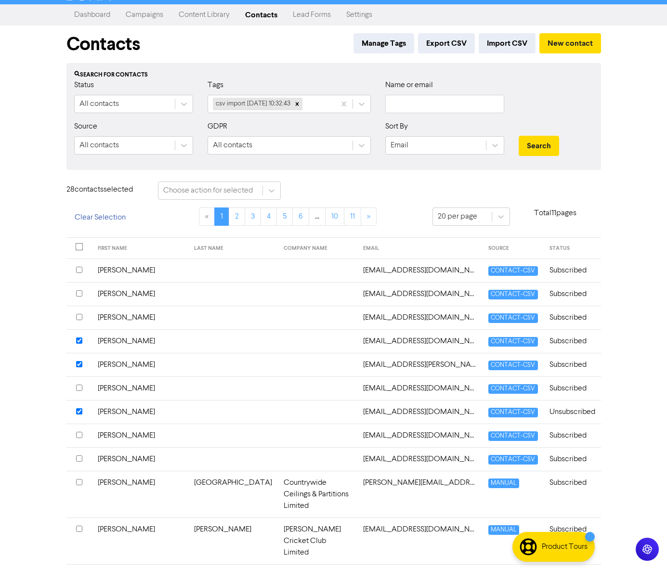
scroll to position [0, 0]
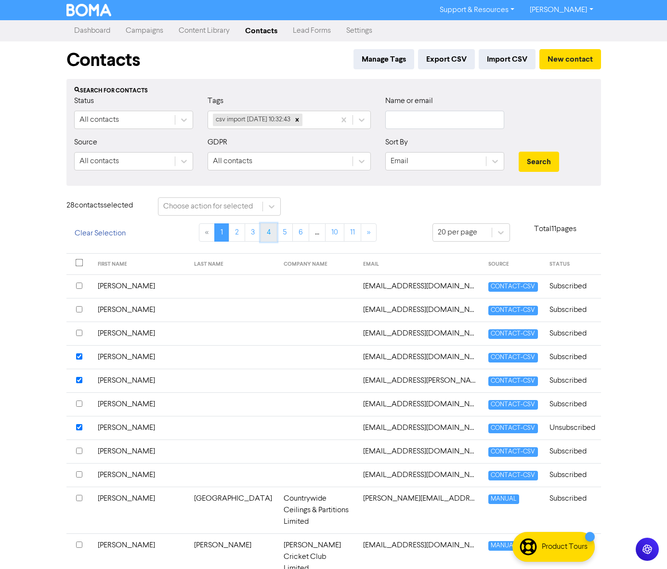
click at [271, 232] on link "4" at bounding box center [269, 233] width 16 height 18
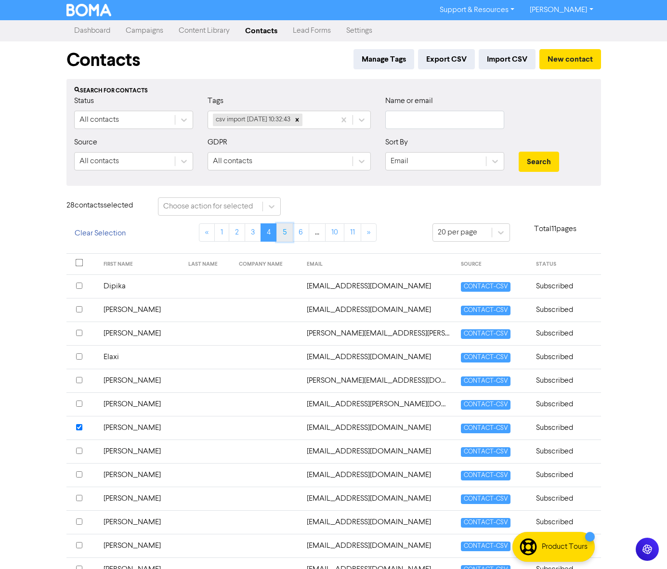
click at [290, 228] on link "5" at bounding box center [285, 233] width 16 height 18
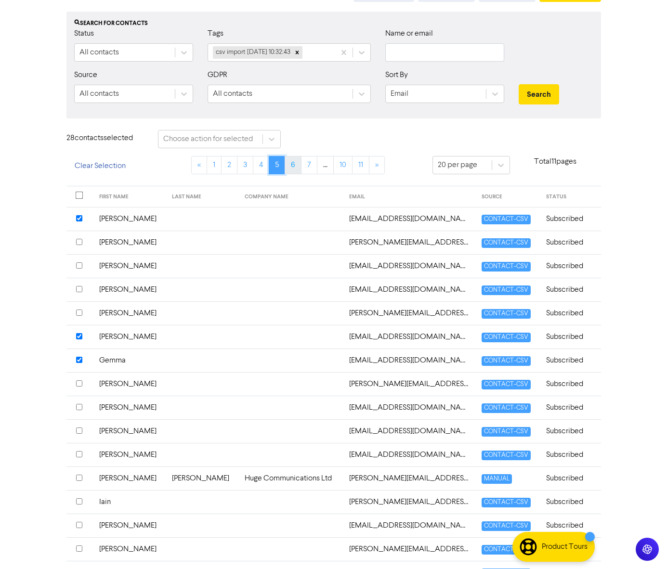
scroll to position [67, 0]
click at [294, 161] on link "6" at bounding box center [293, 165] width 17 height 18
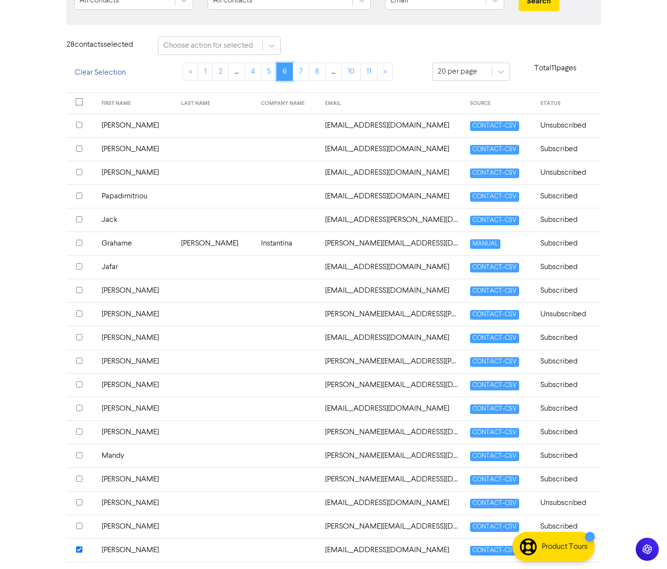
scroll to position [214, 0]
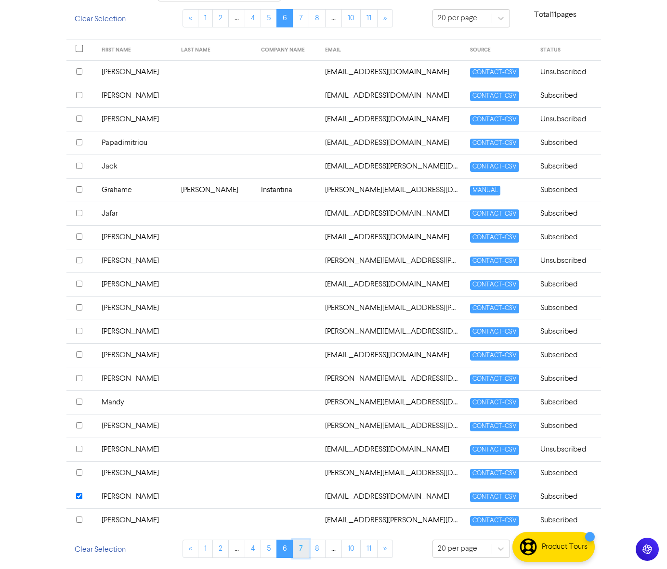
click at [298, 547] on link "7" at bounding box center [301, 549] width 16 height 18
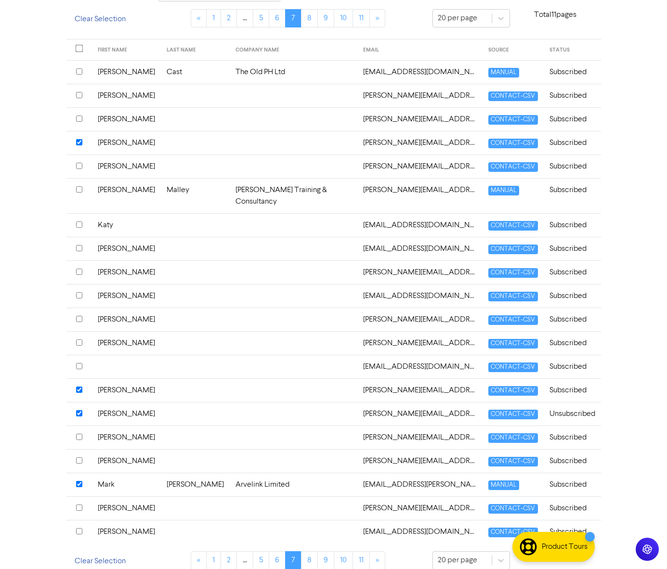
click at [80, 434] on input "checkbox" at bounding box center [79, 437] width 6 height 6
click at [311, 552] on link "8" at bounding box center [309, 561] width 17 height 18
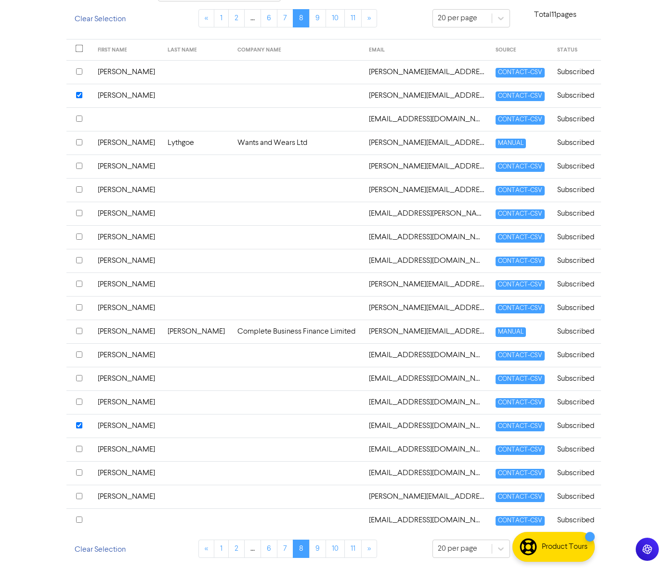
click at [79, 378] on input "checkbox" at bounding box center [79, 378] width 6 height 6
click at [79, 449] on input "checkbox" at bounding box center [79, 449] width 6 height 6
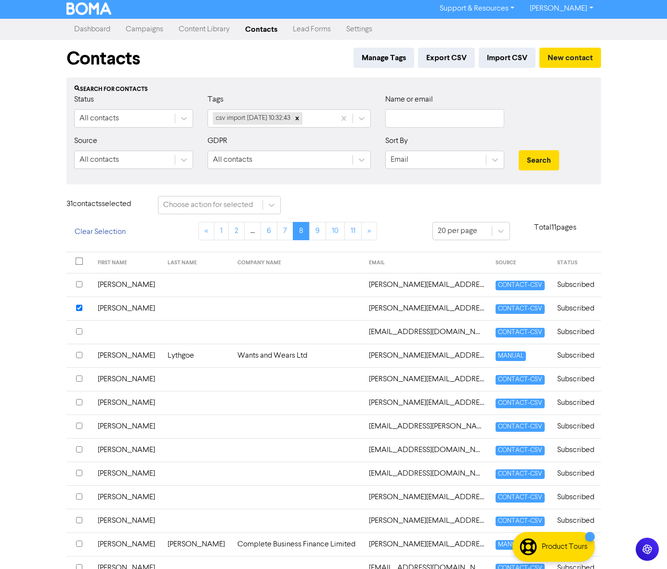
scroll to position [2, 0]
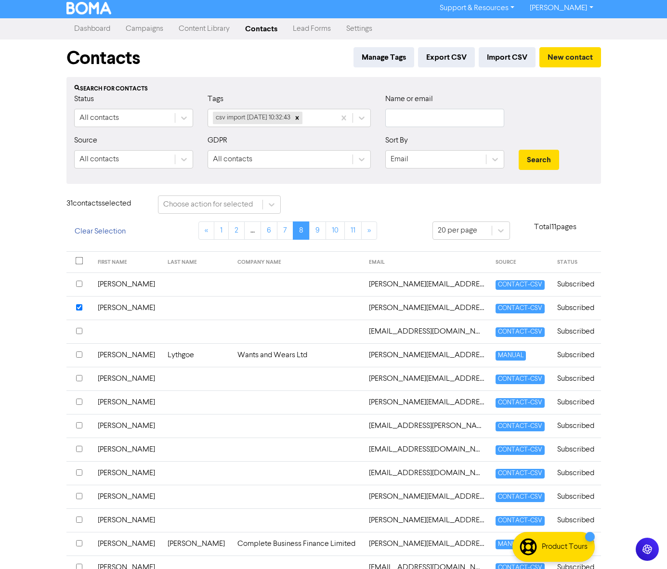
click at [78, 473] on input "checkbox" at bounding box center [79, 473] width 6 height 6
click at [271, 202] on icon at bounding box center [272, 205] width 10 height 10
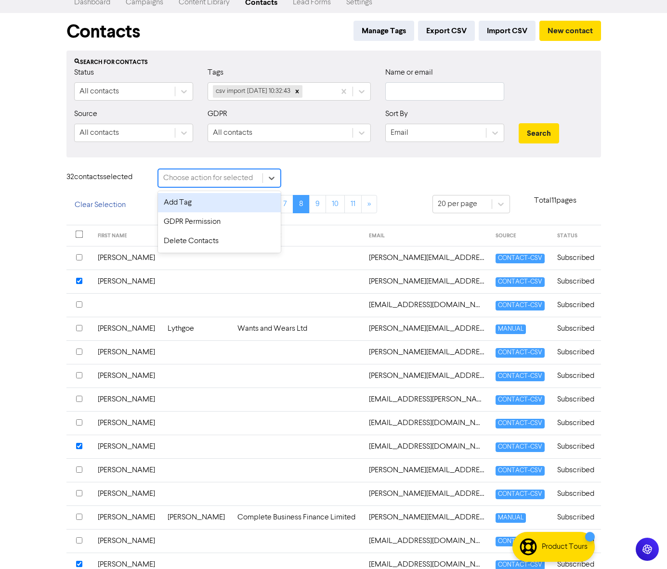
scroll to position [23, 0]
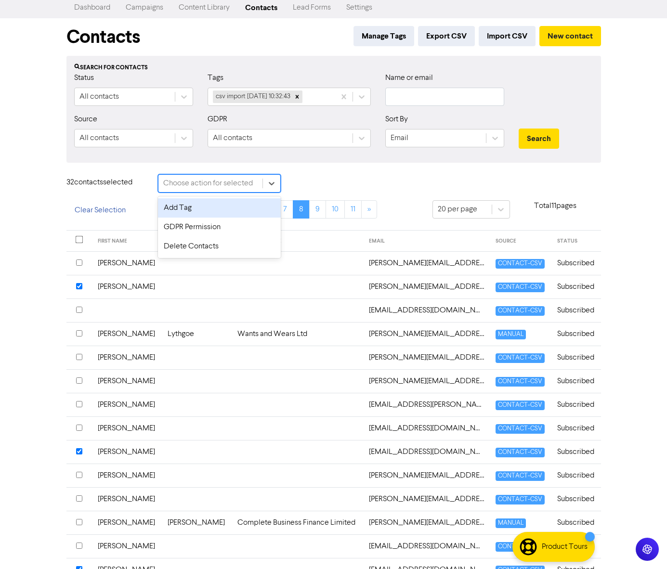
click at [213, 205] on div "Add Tag" at bounding box center [219, 207] width 123 height 19
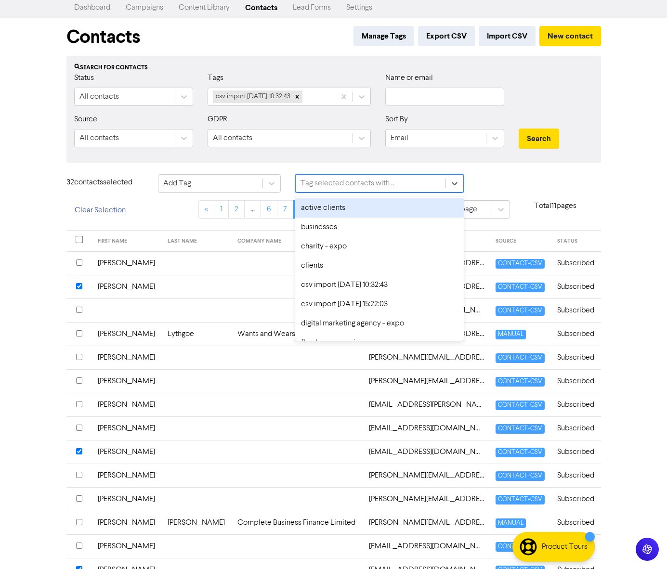
click at [340, 184] on div "Tag selected contacts with .." at bounding box center [347, 184] width 93 height 12
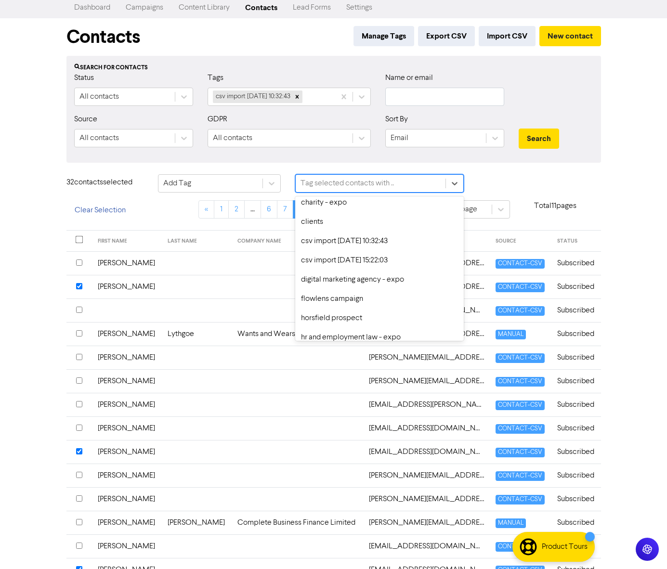
scroll to position [0, 0]
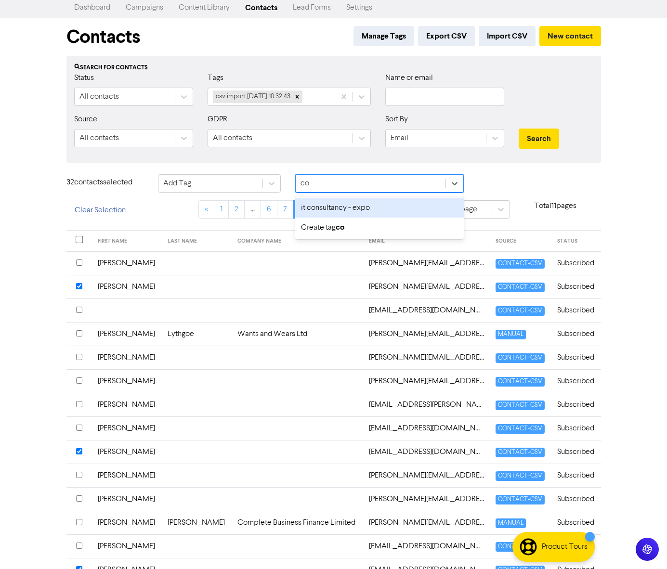
type input "c"
type input "company house- connected"
click at [385, 207] on b "company house- connected" at bounding box center [385, 208] width 98 height 10
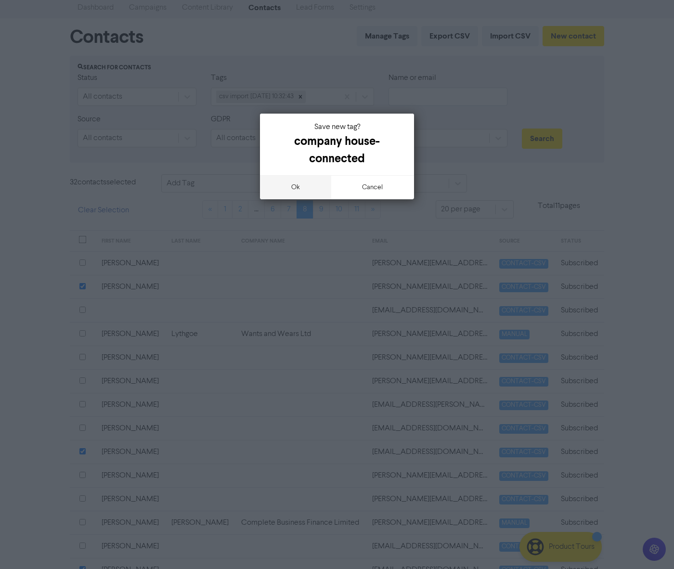
click at [299, 190] on button "ok" at bounding box center [295, 187] width 71 height 24
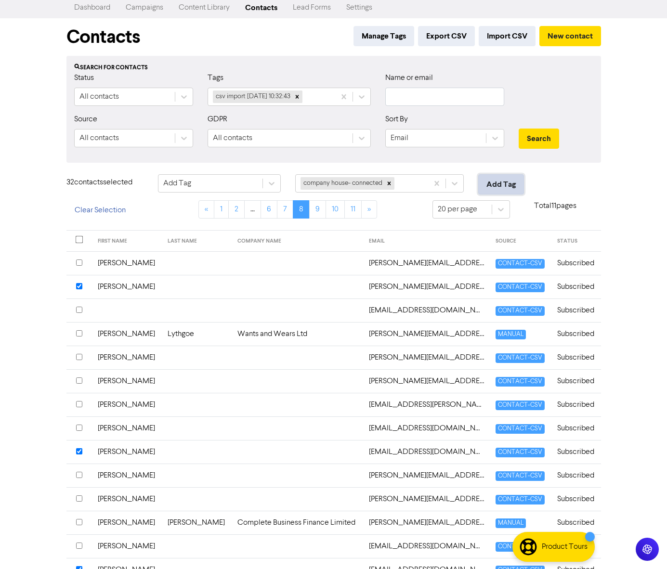
click at [511, 186] on button "Add Tag" at bounding box center [501, 184] width 46 height 20
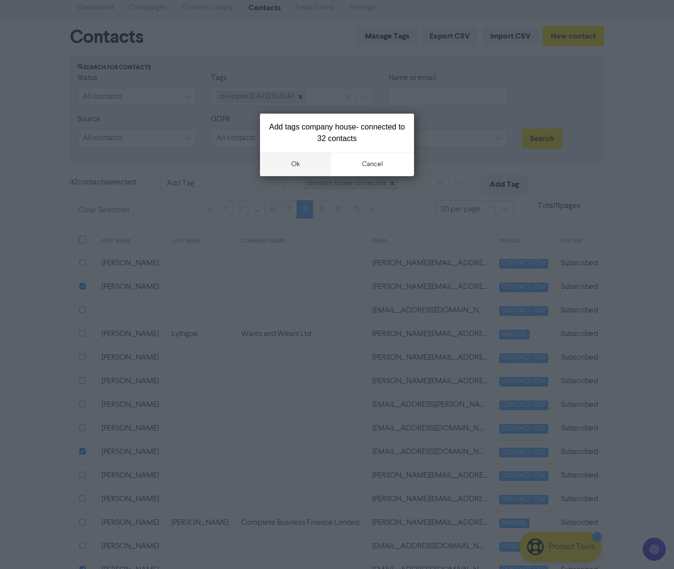
click at [305, 164] on button "ok" at bounding box center [295, 164] width 71 height 24
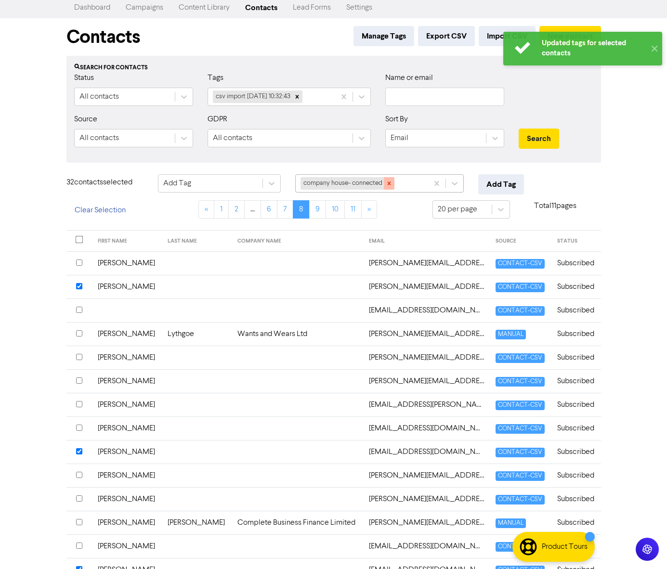
click at [391, 184] on icon at bounding box center [389, 183] width 7 height 7
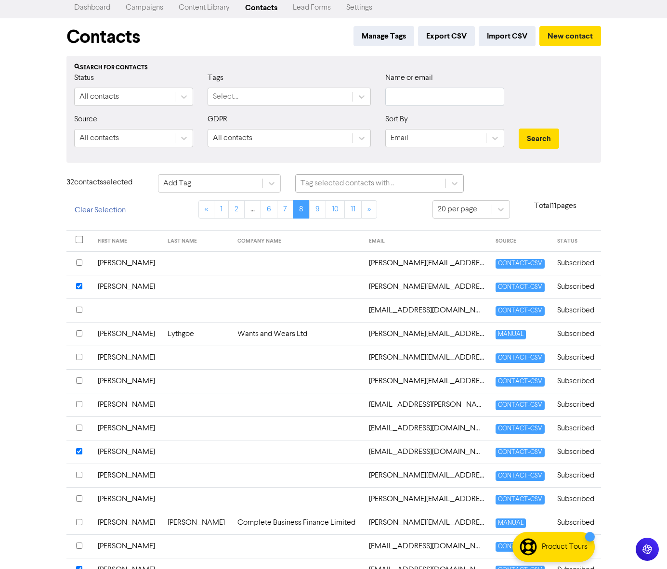
click at [132, 8] on link "Campaigns" at bounding box center [144, 7] width 53 height 19
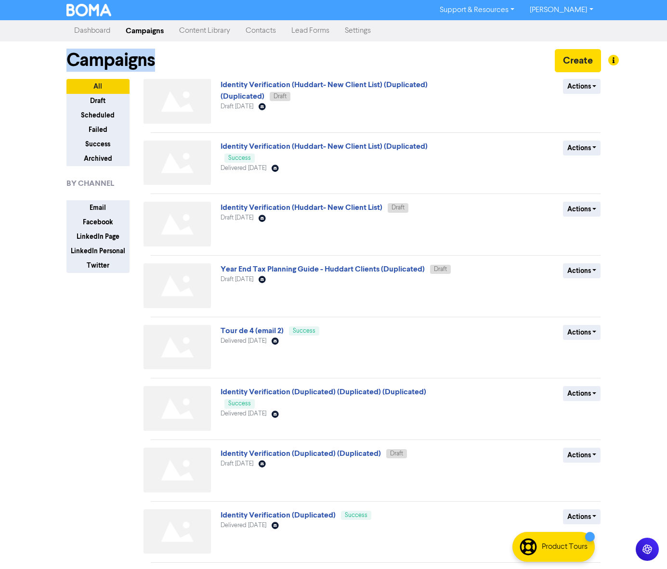
drag, startPoint x: 59, startPoint y: 53, endPoint x: 160, endPoint y: 61, distance: 101.5
click at [160, 61] on div "Campaigns Create All Draft Scheduled Failed Success Archived BY CHANNEL Email F…" at bounding box center [333, 380] width 549 height 679
click at [62, 64] on div "Campaigns Create All Draft Scheduled Failed Success Archived BY CHANNEL Email F…" at bounding box center [333, 380] width 549 height 679
drag, startPoint x: 63, startPoint y: 63, endPoint x: 195, endPoint y: 63, distance: 131.5
click at [195, 63] on div "Campaigns Create All Draft Scheduled Failed Success Archived BY CHANNEL Email F…" at bounding box center [333, 380] width 549 height 679
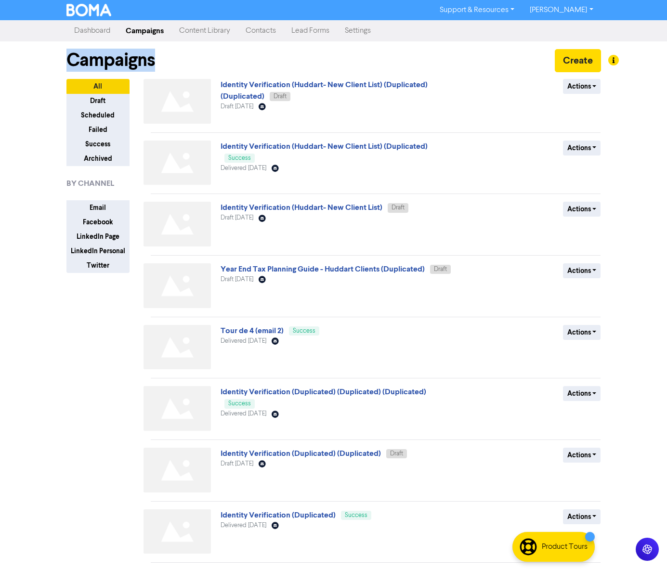
click at [271, 55] on div "Campaigns Create" at bounding box center [333, 60] width 535 height 38
drag, startPoint x: 171, startPoint y: 62, endPoint x: 69, endPoint y: 65, distance: 102.7
click at [109, 65] on div "Campaigns Create" at bounding box center [333, 60] width 535 height 38
drag, startPoint x: 69, startPoint y: 65, endPoint x: 53, endPoint y: 65, distance: 15.9
click at [54, 65] on div "Support & Resources Video Tutorials FAQ & Guides Marketing Education [PERSON_NA…" at bounding box center [333, 284] width 667 height 569
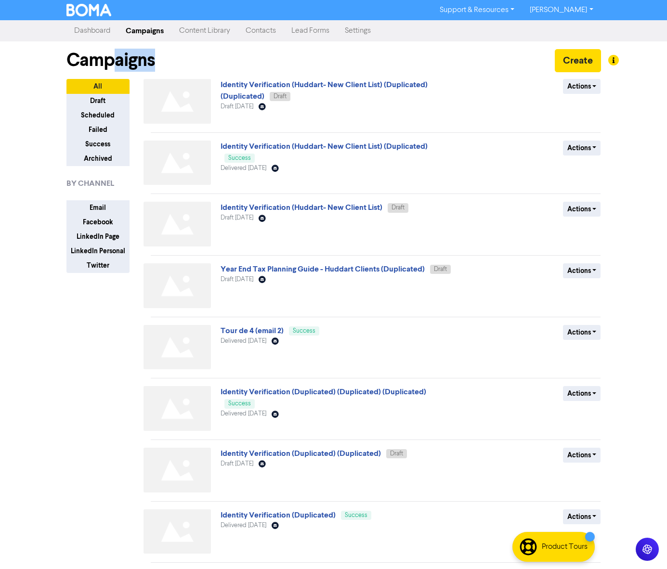
drag, startPoint x: 123, startPoint y: 57, endPoint x: 57, endPoint y: 57, distance: 66.0
click at [67, 57] on div "Campaigns Create" at bounding box center [333, 60] width 535 height 38
click at [57, 57] on div "Support & Resources Video Tutorials FAQ & Guides Marketing Education [PERSON_NA…" at bounding box center [333, 284] width 667 height 569
drag, startPoint x: 86, startPoint y: 60, endPoint x: 151, endPoint y: 57, distance: 65.1
click at [151, 57] on div "Campaigns Create All Draft Scheduled Failed Success Archived BY CHANNEL Email F…" at bounding box center [333, 380] width 549 height 679
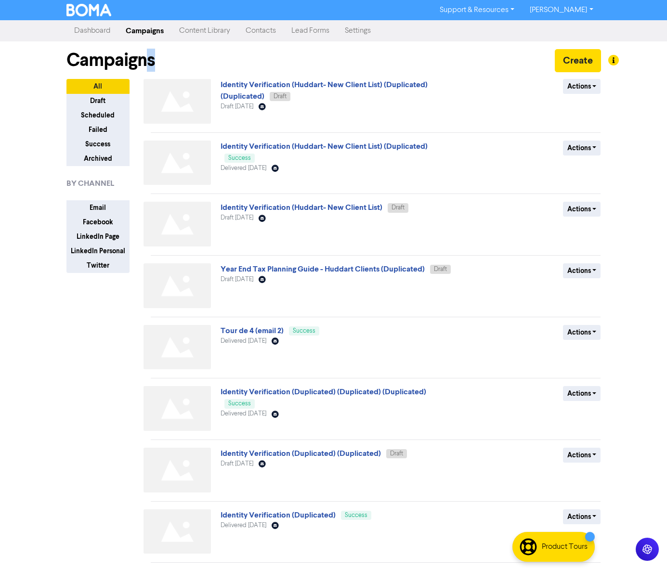
click at [155, 57] on h1 "Campaigns" at bounding box center [110, 60] width 89 height 22
click at [171, 62] on div "Campaigns Create" at bounding box center [333, 60] width 535 height 38
click at [173, 58] on div "Campaigns Create" at bounding box center [333, 60] width 535 height 38
drag, startPoint x: 127, startPoint y: 59, endPoint x: 40, endPoint y: 47, distance: 88.0
click at [73, 52] on h1 "Campaigns" at bounding box center [110, 60] width 89 height 22
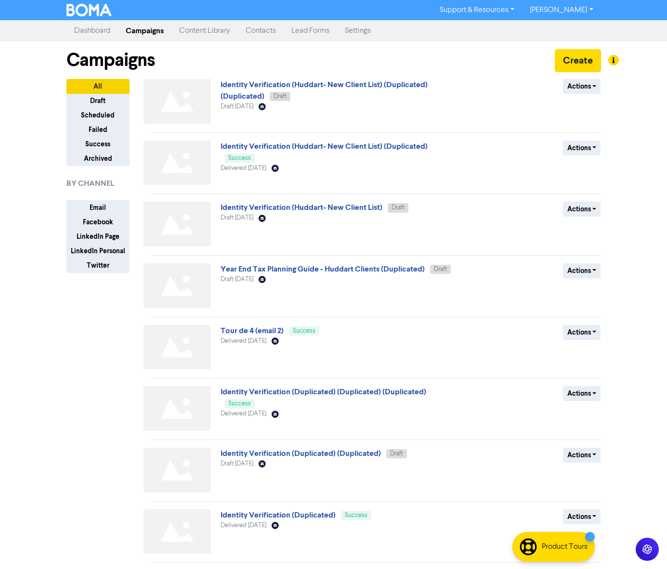
click at [38, 47] on div "Support & Resources Video Tutorials FAQ & Guides Marketing Education [PERSON_NA…" at bounding box center [333, 284] width 667 height 569
drag, startPoint x: 156, startPoint y: 62, endPoint x: 61, endPoint y: 54, distance: 95.2
click at [61, 54] on div "Campaigns Create All Draft Scheduled Failed Success Archived BY CHANNEL Email F…" at bounding box center [333, 380] width 549 height 679
click at [78, 355] on div "All Draft Scheduled Failed Success Archived BY CHANNEL Email Facebook LinkedIn …" at bounding box center [105, 399] width 92 height 641
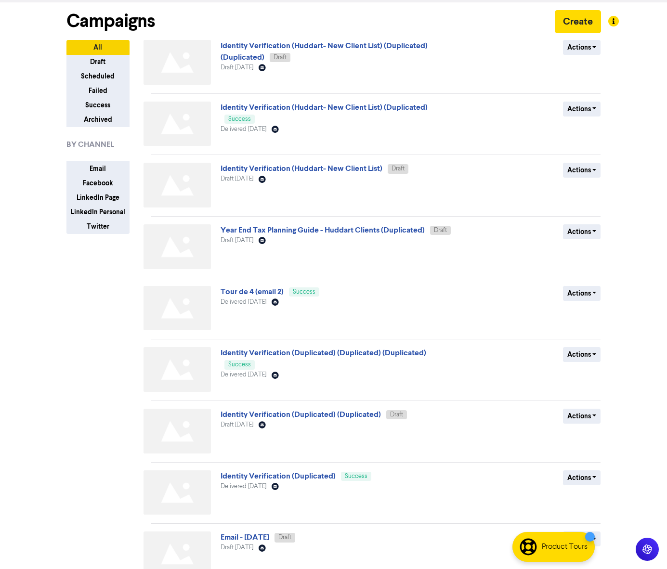
scroll to position [150, 0]
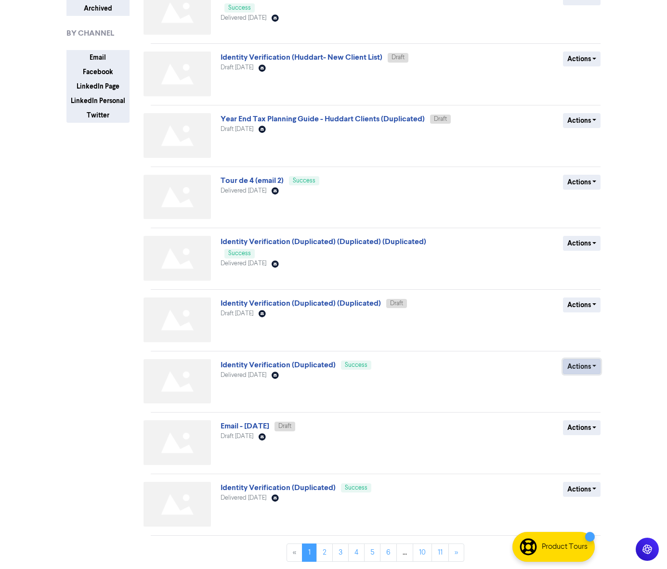
click at [579, 365] on button "Actions" at bounding box center [582, 366] width 38 height 15
click at [588, 382] on button "Duplicate" at bounding box center [602, 387] width 76 height 15
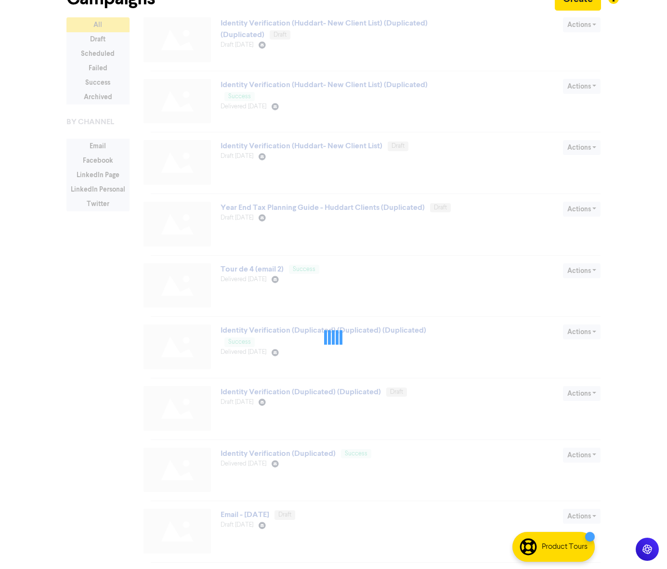
scroll to position [0, 0]
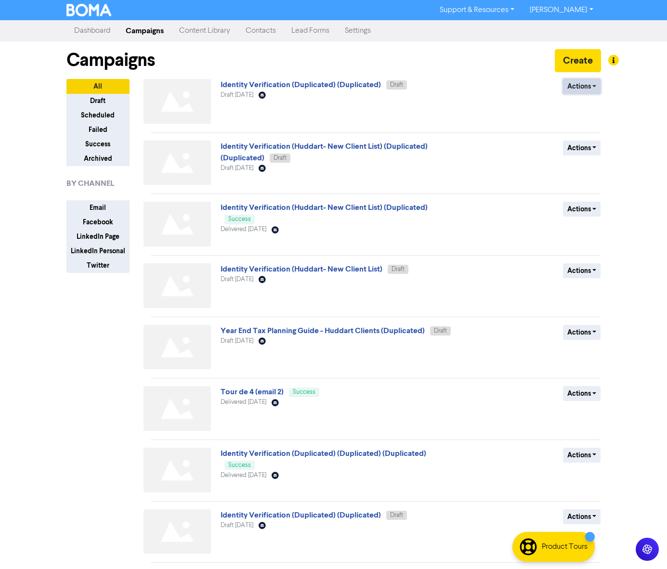
click at [596, 89] on button "Actions" at bounding box center [582, 86] width 38 height 15
click at [597, 141] on button "Rename" at bounding box center [602, 137] width 76 height 15
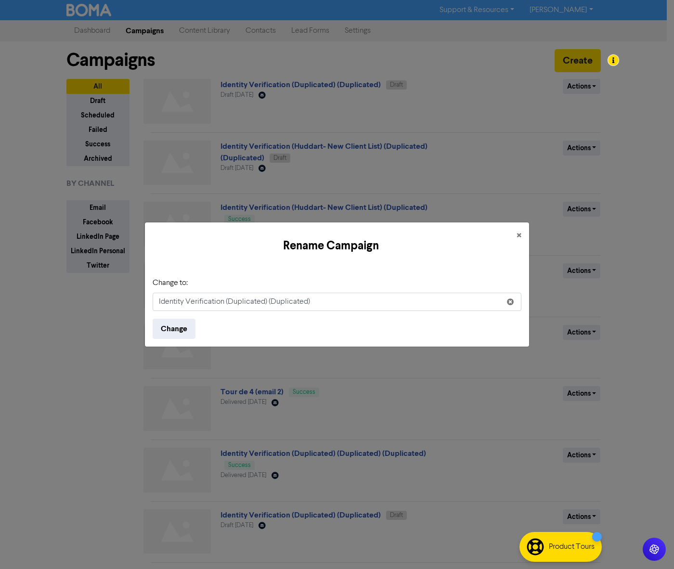
drag, startPoint x: 314, startPoint y: 301, endPoint x: 227, endPoint y: 303, distance: 86.7
click at [227, 303] on input "Identity Verification (Duplicated) (Duplicated)" at bounding box center [337, 302] width 369 height 18
type input "Identity Verification Follow Up"
click at [176, 332] on button "Change" at bounding box center [174, 329] width 43 height 20
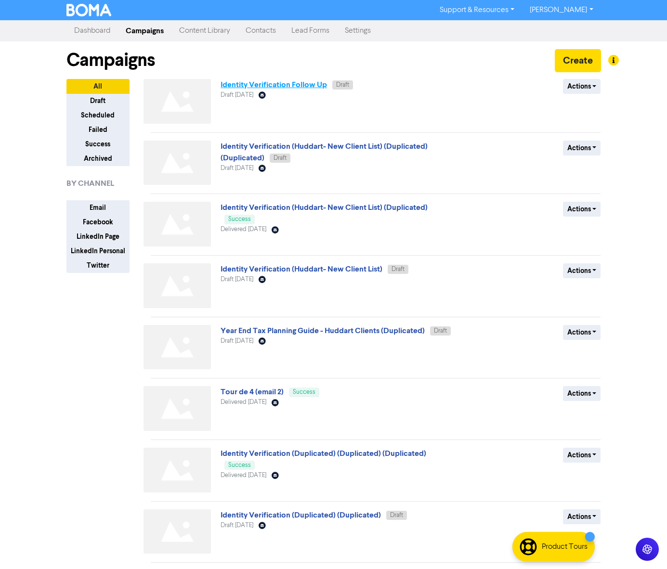
click at [253, 85] on link "Identity Verification Follow Up" at bounding box center [274, 85] width 106 height 10
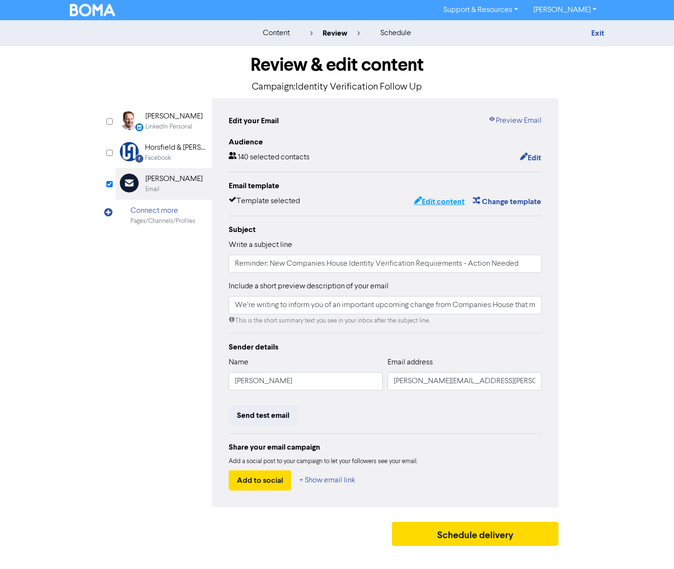
click at [446, 201] on button "Edit content" at bounding box center [440, 202] width 52 height 13
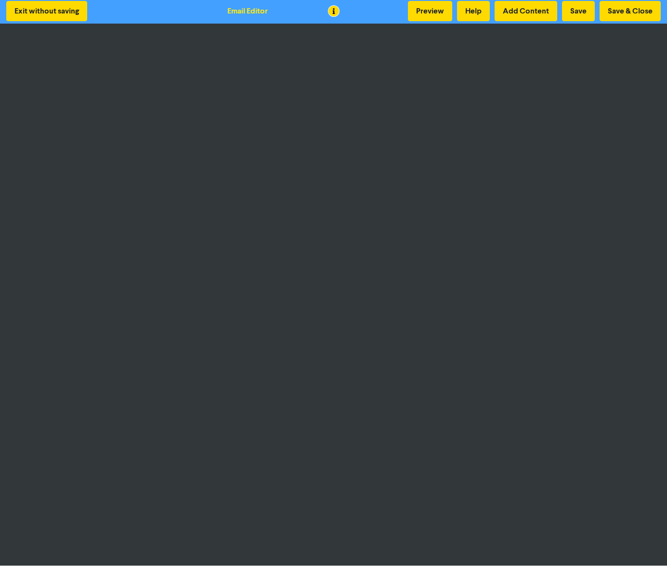
scroll to position [2, 0]
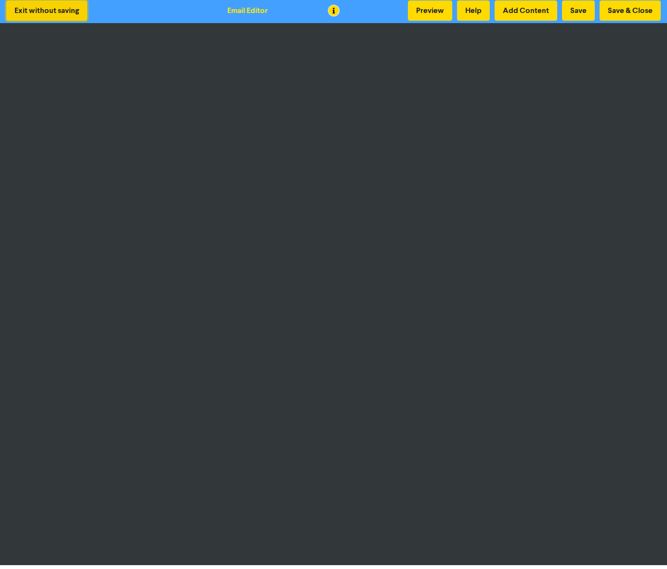
click at [37, 5] on button "Exit without saving" at bounding box center [46, 10] width 81 height 20
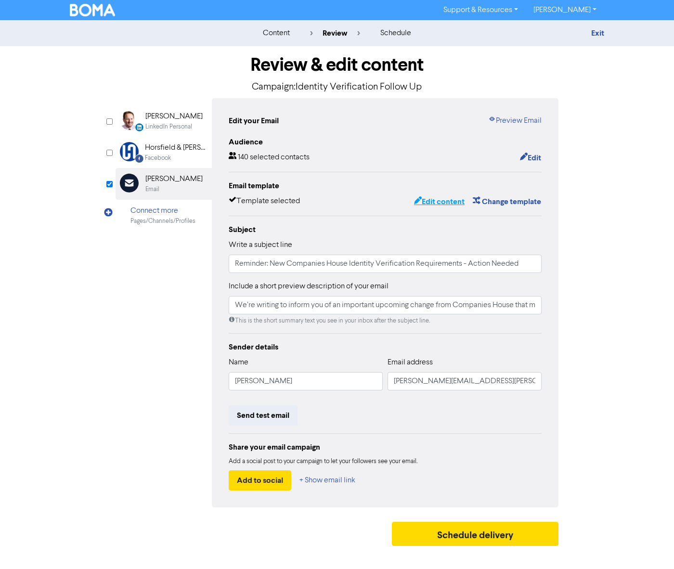
click at [451, 204] on button "Edit content" at bounding box center [440, 202] width 52 height 13
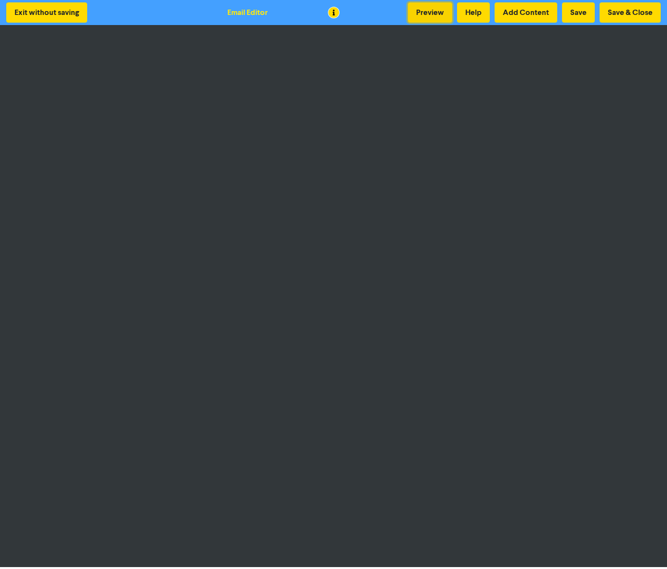
click at [429, 8] on button "Preview" at bounding box center [430, 12] width 44 height 20
click at [621, 12] on button "Save & Close" at bounding box center [630, 12] width 61 height 20
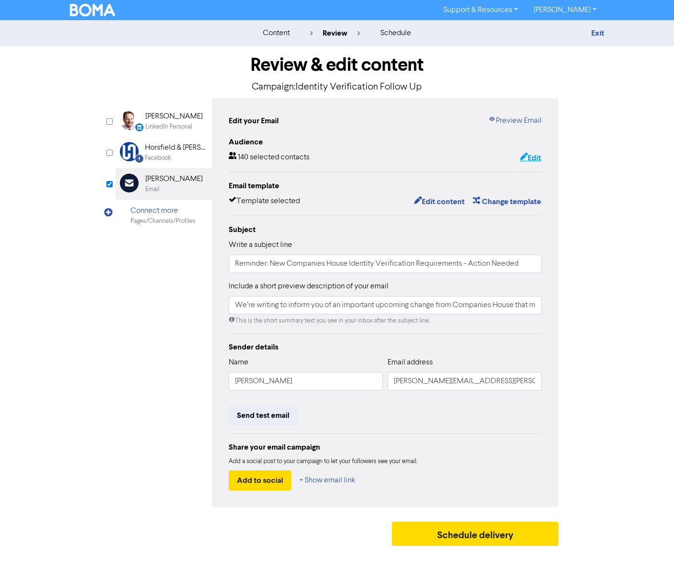
click at [532, 159] on button "Edit" at bounding box center [531, 158] width 22 height 13
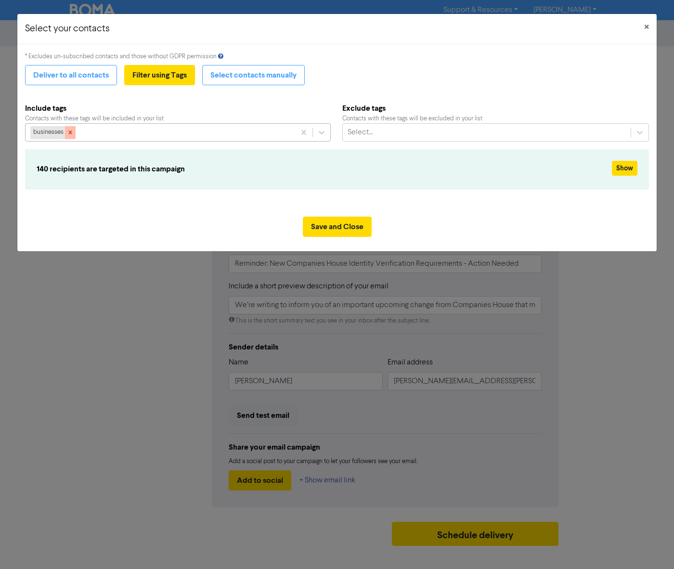
click at [74, 134] on icon at bounding box center [70, 132] width 7 height 7
click at [322, 134] on icon at bounding box center [322, 133] width 10 height 10
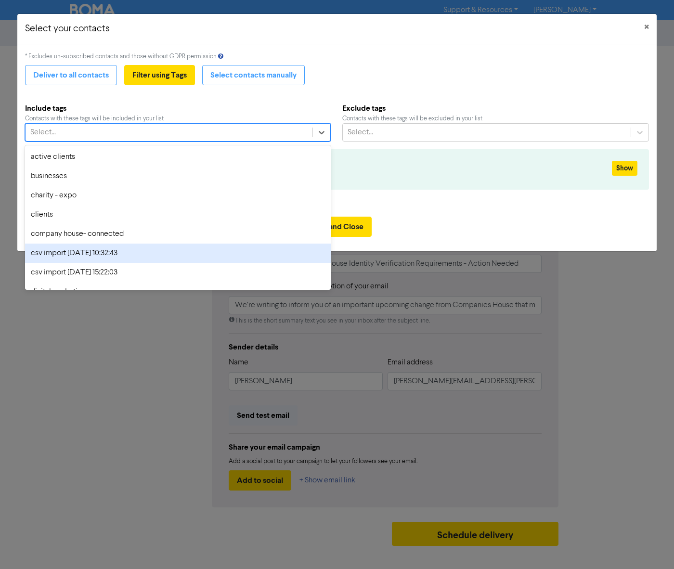
click at [167, 258] on div "csv import [DATE] 10:32:43" at bounding box center [178, 253] width 306 height 19
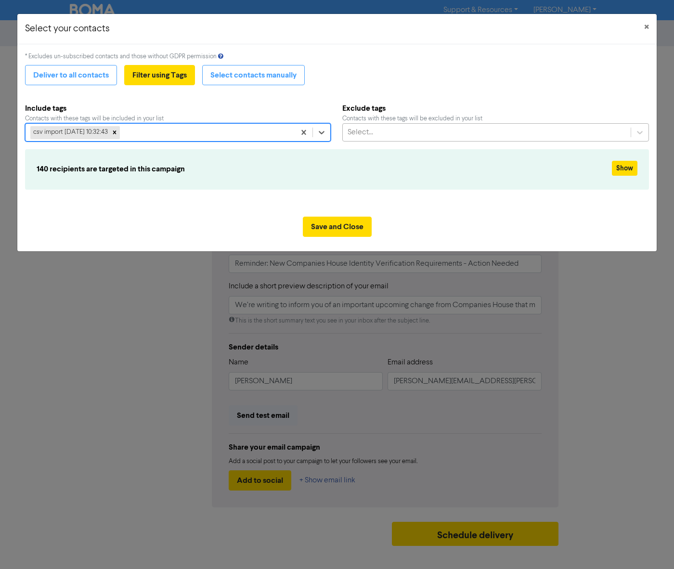
click at [415, 131] on div "Select..." at bounding box center [487, 132] width 289 height 17
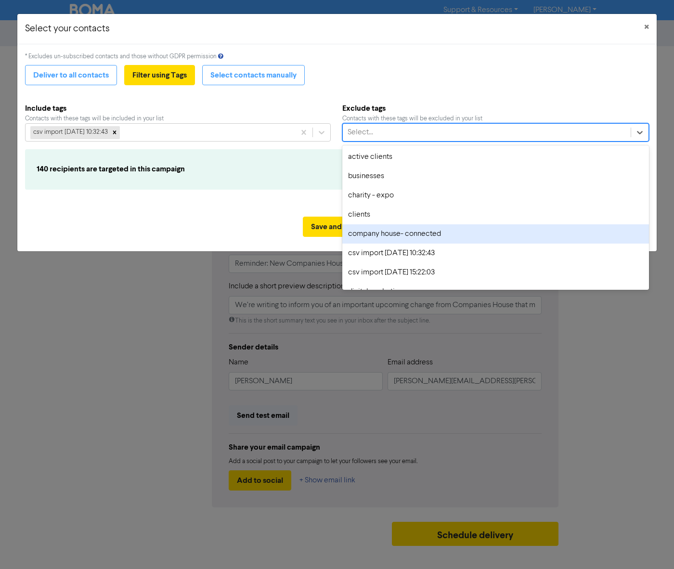
click at [413, 236] on div "company house- connected" at bounding box center [496, 233] width 307 height 19
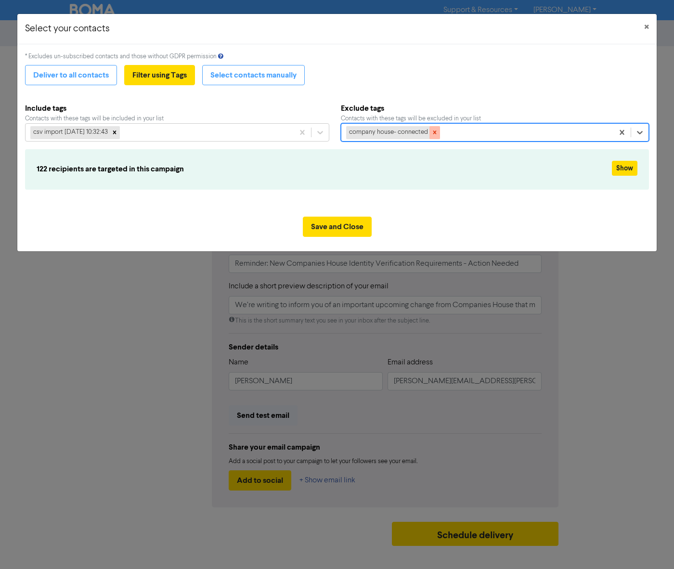
click at [438, 132] on icon at bounding box center [435, 132] width 7 height 7
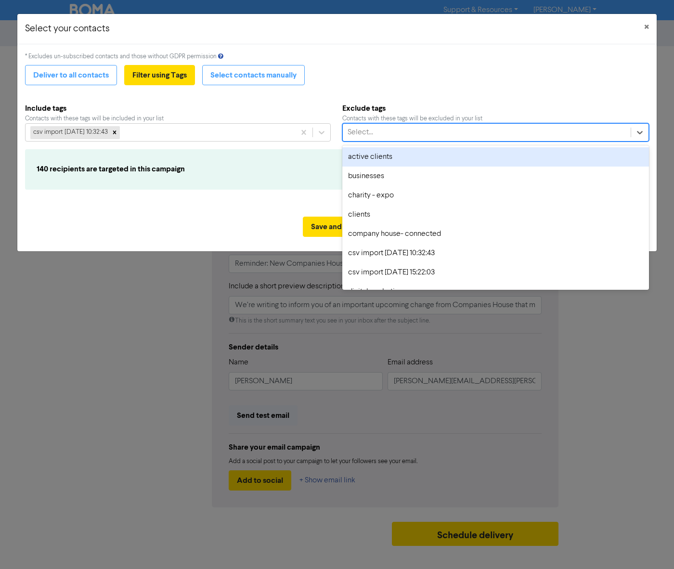
click at [438, 132] on div "Select..." at bounding box center [487, 132] width 289 height 17
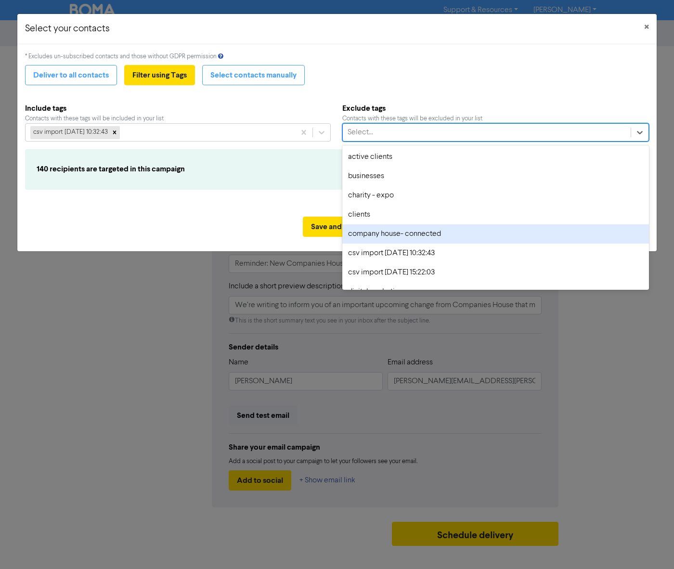
click at [410, 227] on div "company house- connected" at bounding box center [496, 233] width 307 height 19
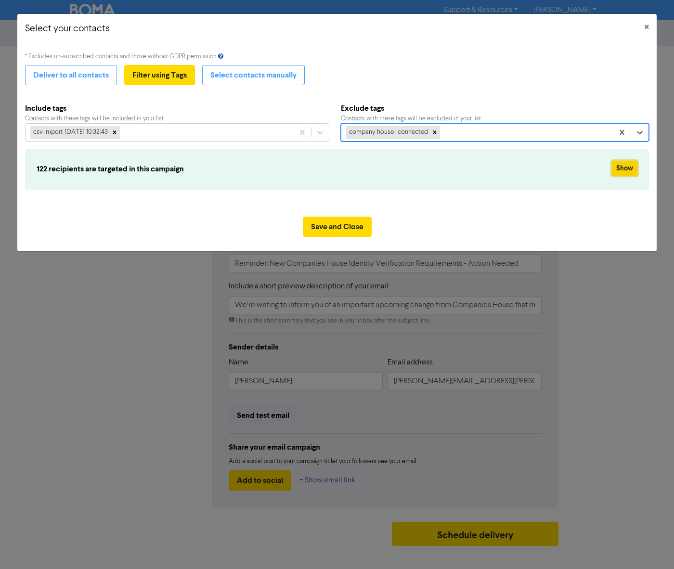
click at [623, 172] on button "Show" at bounding box center [625, 168] width 26 height 15
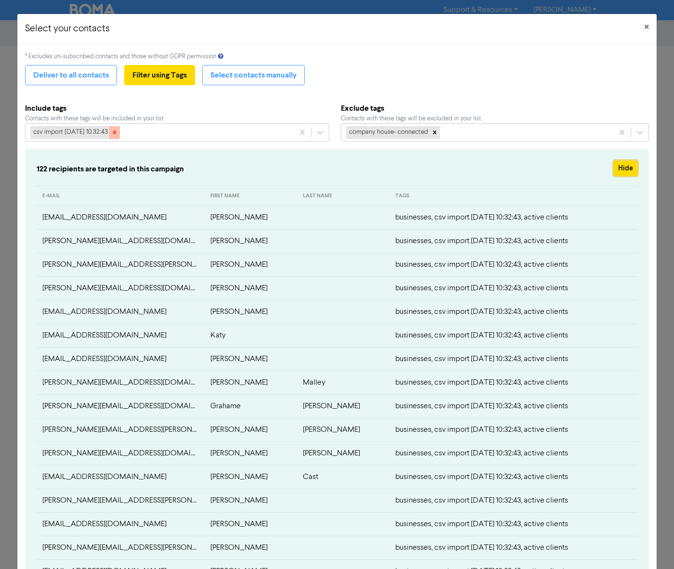
click at [118, 133] on icon at bounding box center [114, 132] width 7 height 7
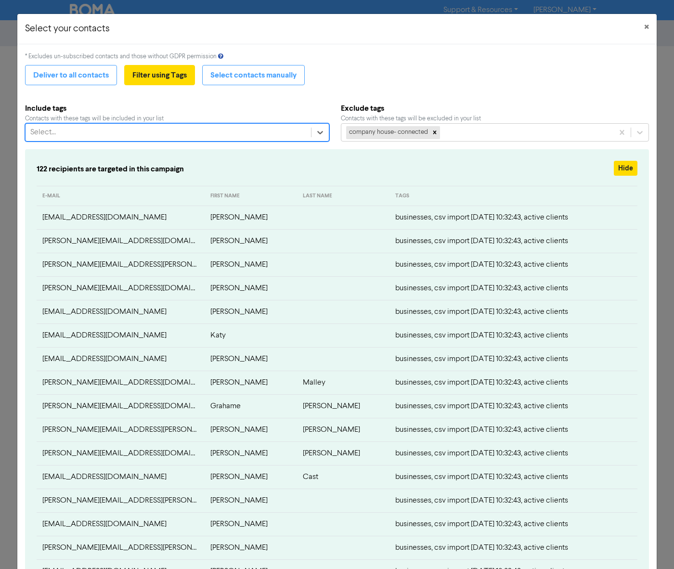
click at [206, 127] on div "Select..." at bounding box center [169, 132] width 286 height 17
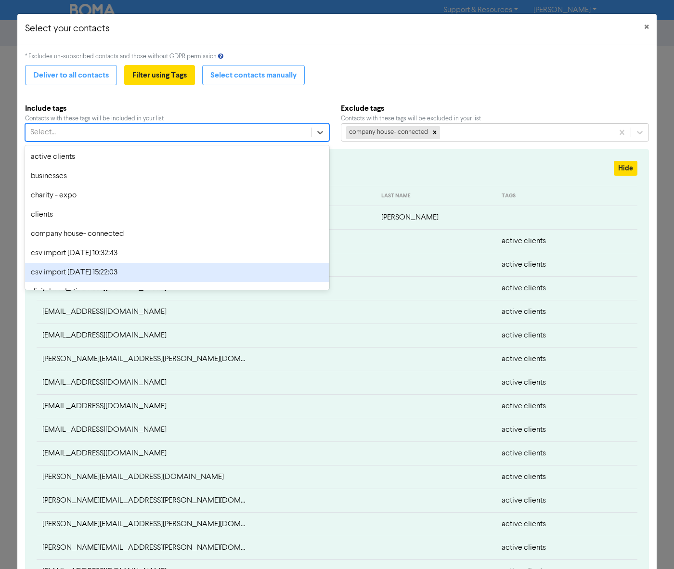
click at [107, 268] on div "csv import [DATE] 15:22:03" at bounding box center [177, 272] width 304 height 19
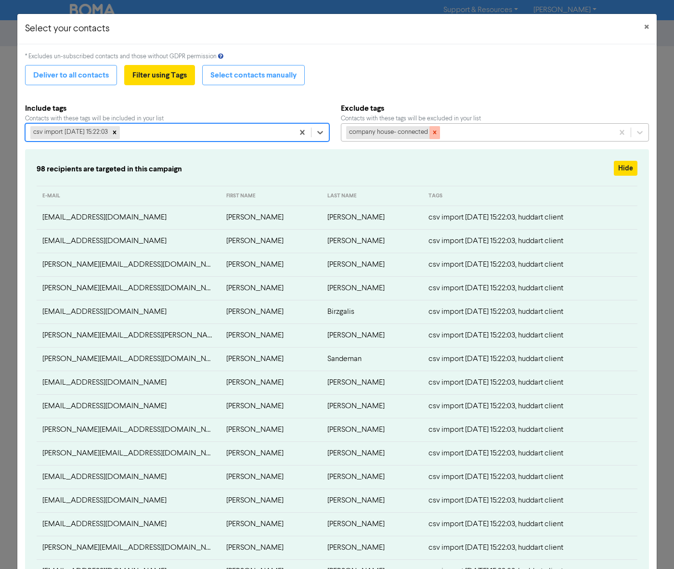
click at [438, 132] on icon at bounding box center [435, 132] width 7 height 7
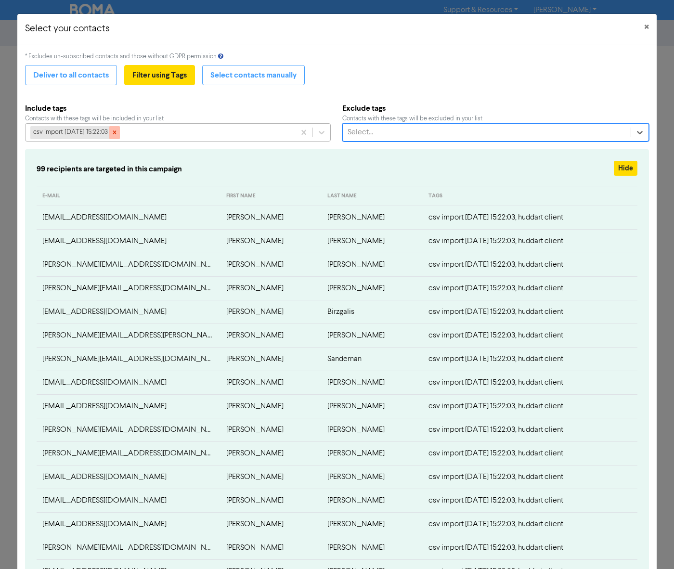
click at [118, 134] on icon at bounding box center [114, 132] width 7 height 7
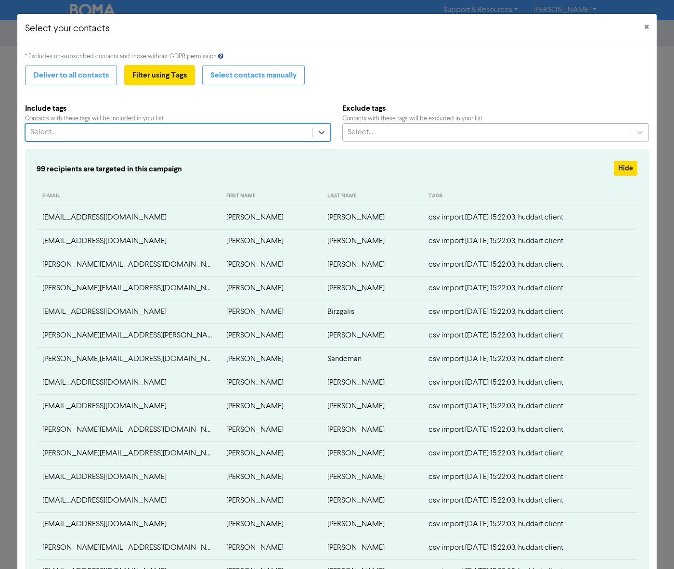
click at [145, 132] on div "Select..." at bounding box center [169, 132] width 287 height 17
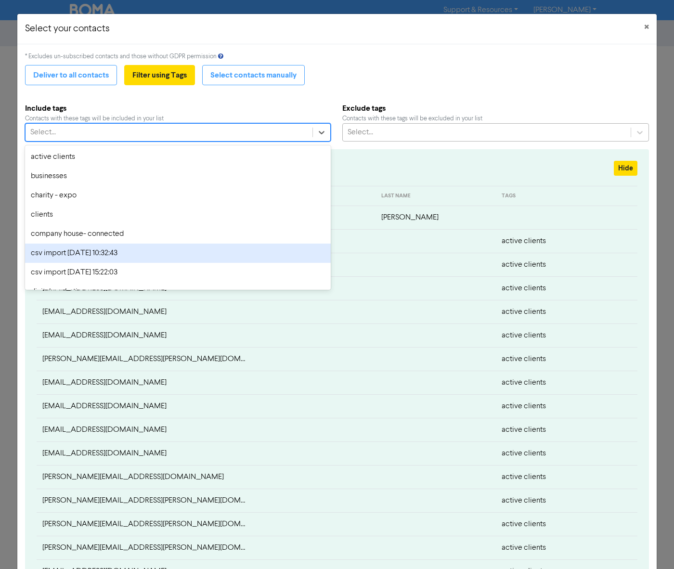
click at [172, 254] on div "csv import [DATE] 10:32:43" at bounding box center [178, 253] width 306 height 19
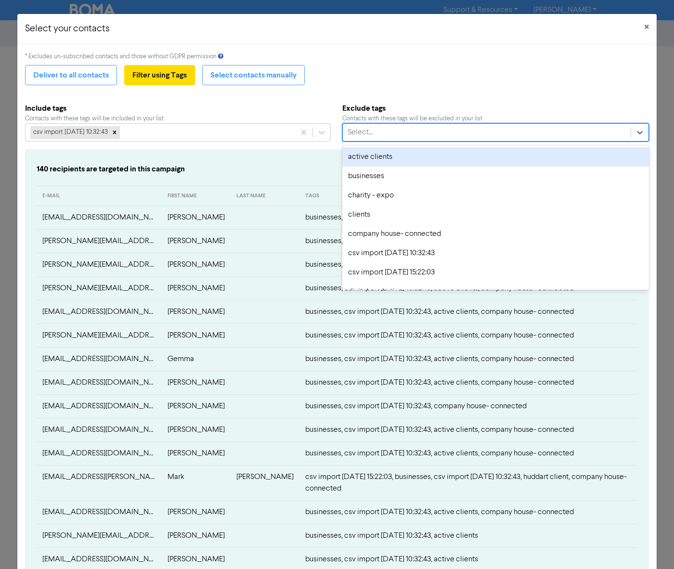
click at [415, 132] on div "Select..." at bounding box center [487, 132] width 289 height 17
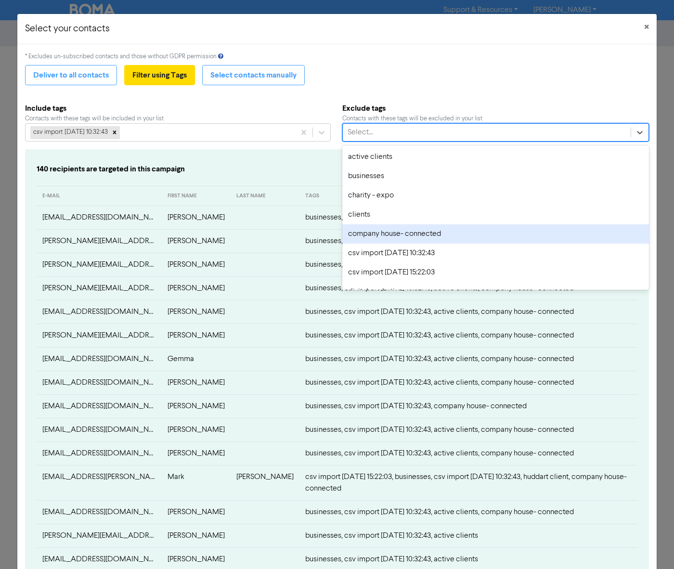
click at [408, 237] on div "company house- connected" at bounding box center [496, 233] width 307 height 19
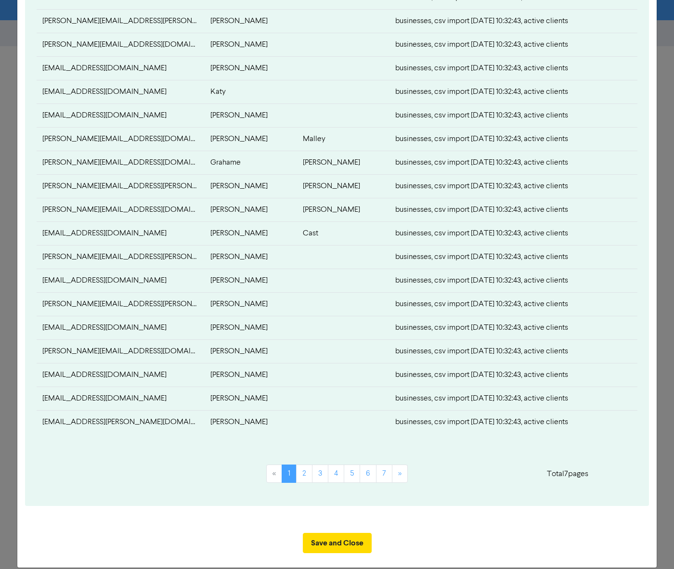
scroll to position [256, 0]
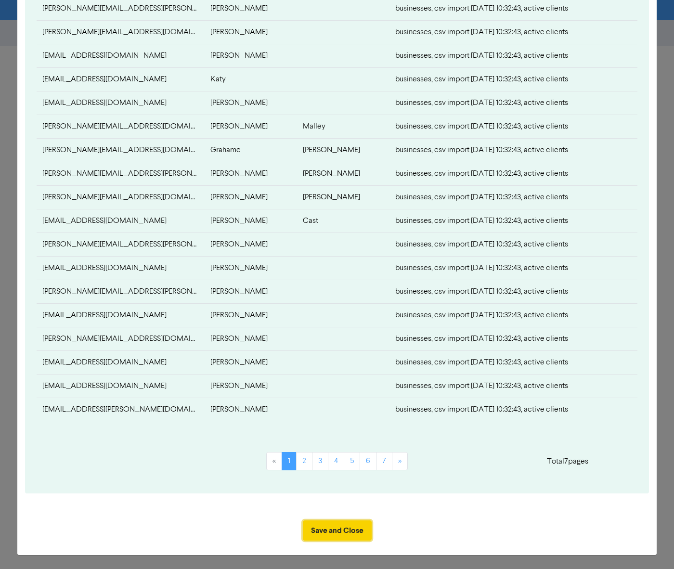
click at [353, 533] on button "Save and Close" at bounding box center [337, 531] width 69 height 20
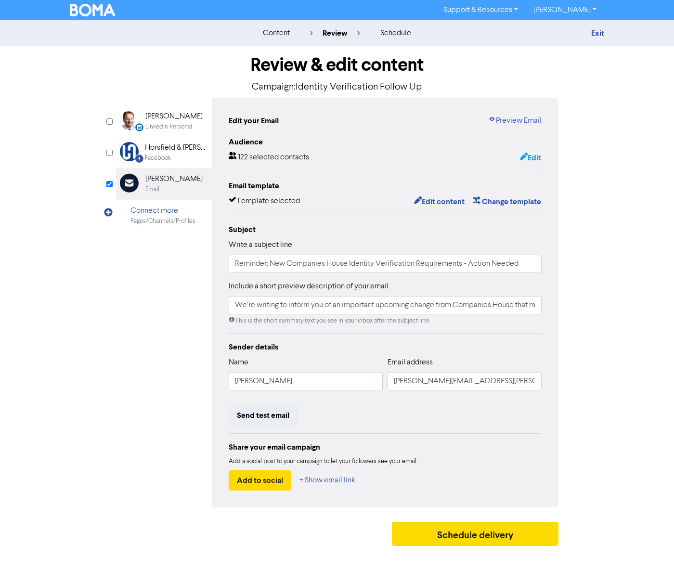
click at [530, 155] on button "Edit" at bounding box center [531, 158] width 22 height 13
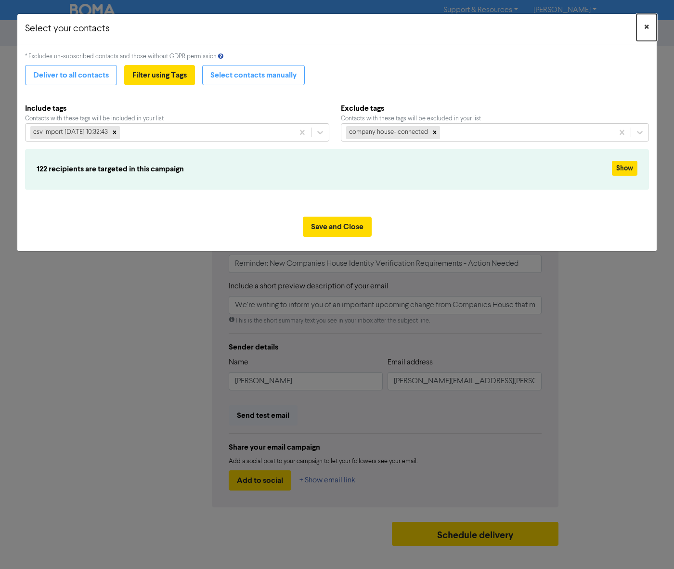
click at [641, 29] on button "×" at bounding box center [647, 27] width 20 height 27
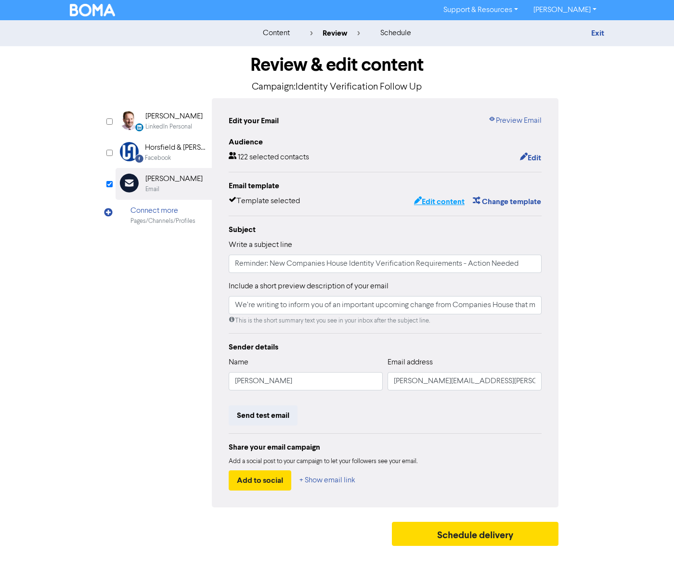
click at [434, 196] on button "Edit content" at bounding box center [440, 202] width 52 height 13
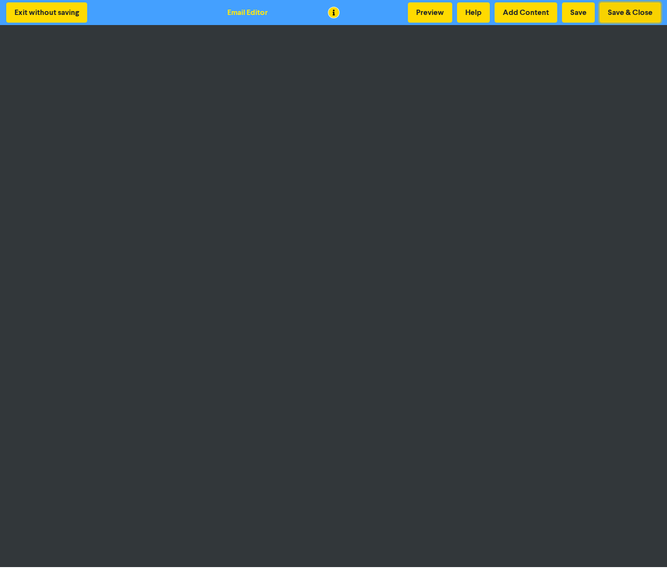
click at [644, 11] on button "Save & Close" at bounding box center [630, 12] width 61 height 20
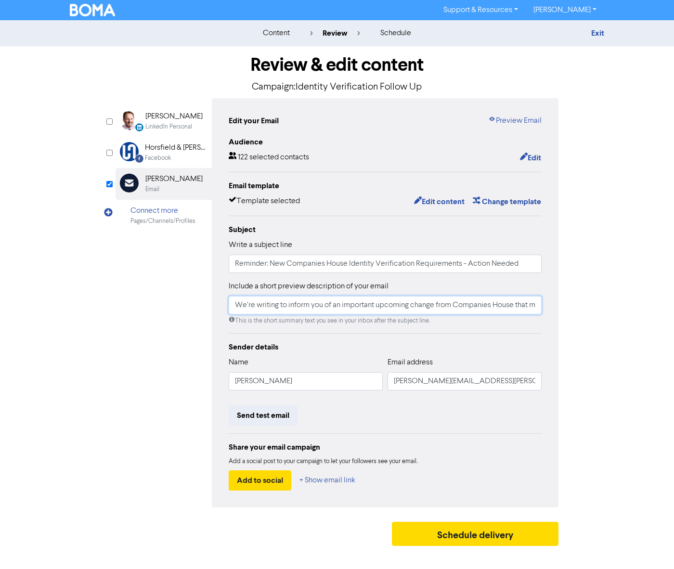
scroll to position [0, 79]
drag, startPoint x: 237, startPoint y: 305, endPoint x: 793, endPoint y: 306, distance: 556.4
click at [674, 306] on html "Support & Resources Video Tutorials FAQ & Guides Marketing Education [PERSON_NA…" at bounding box center [337, 284] width 674 height 569
paste input "Lorem, Ip dolo sit ame cons. Adipiscin el sedd eiu temporin utlab etdolorem ali…"
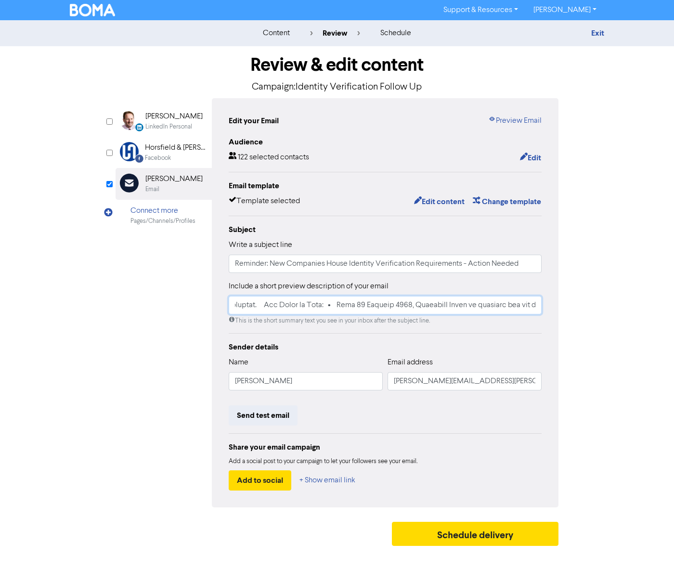
drag, startPoint x: 535, startPoint y: 305, endPoint x: 302, endPoint y: 304, distance: 232.7
click at [302, 304] on input "text" at bounding box center [385, 305] width 313 height 18
type input "Hello, We hope you are well. Following on from our previous email regarding the…"
click at [258, 413] on button "Send test email" at bounding box center [263, 416] width 69 height 20
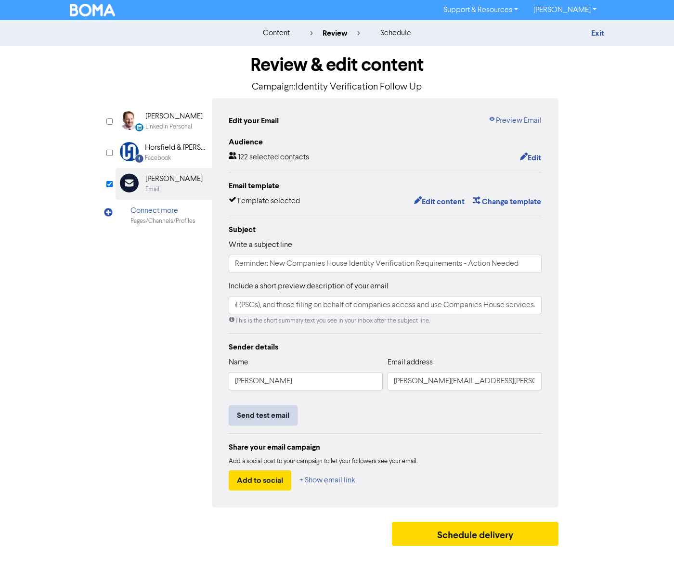
scroll to position [0, 0]
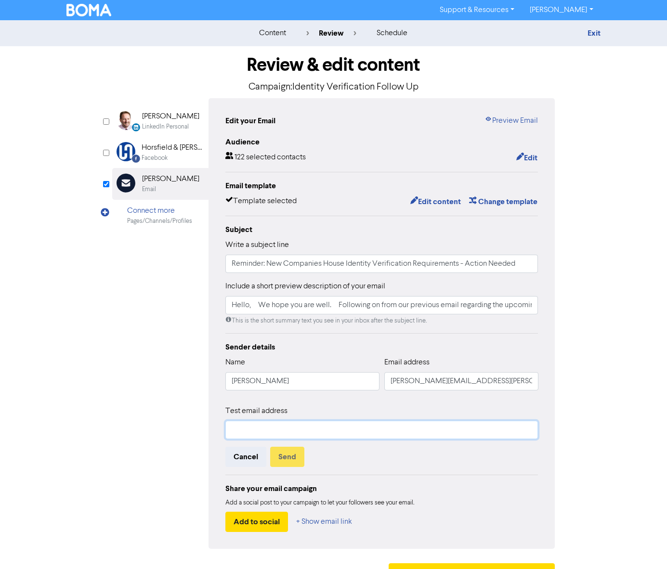
click at [256, 427] on input "text" at bounding box center [381, 430] width 313 height 18
type input "[EMAIL_ADDRESS][DOMAIN_NAME]"
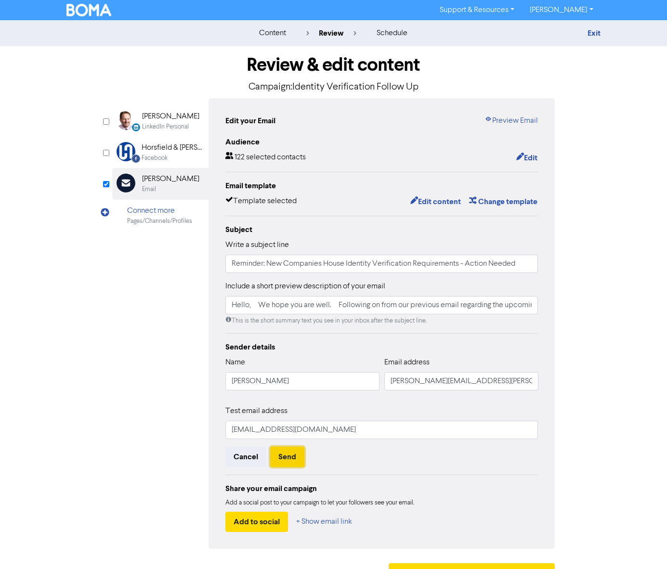
click at [283, 459] on button "Send" at bounding box center [287, 457] width 34 height 20
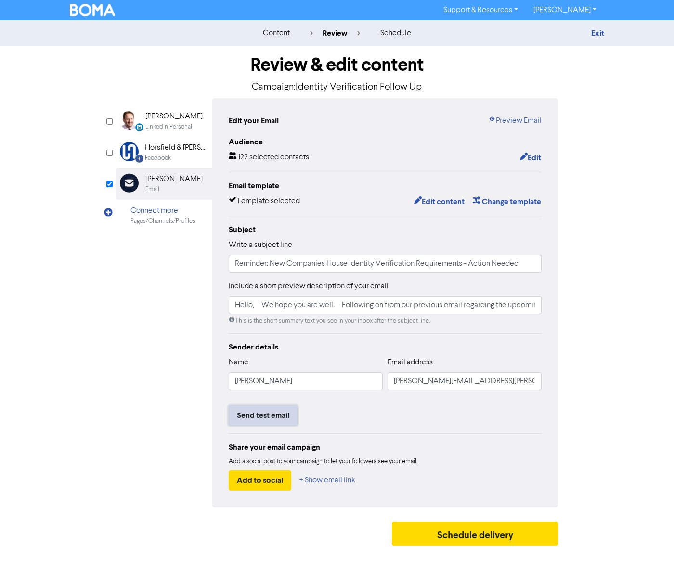
click at [265, 418] on button "Send test email" at bounding box center [263, 416] width 69 height 20
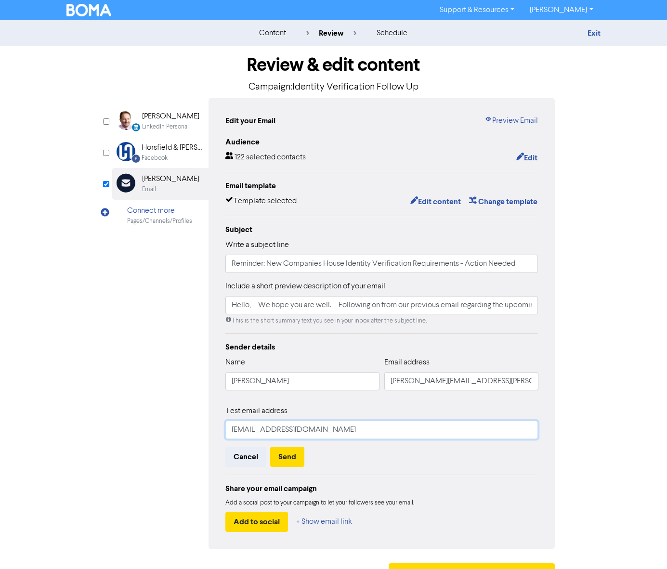
click at [236, 430] on input "[EMAIL_ADDRESS][DOMAIN_NAME]" at bounding box center [381, 430] width 313 height 18
type input "[PERSON_NAME][EMAIL_ADDRESS][DOMAIN_NAME]"
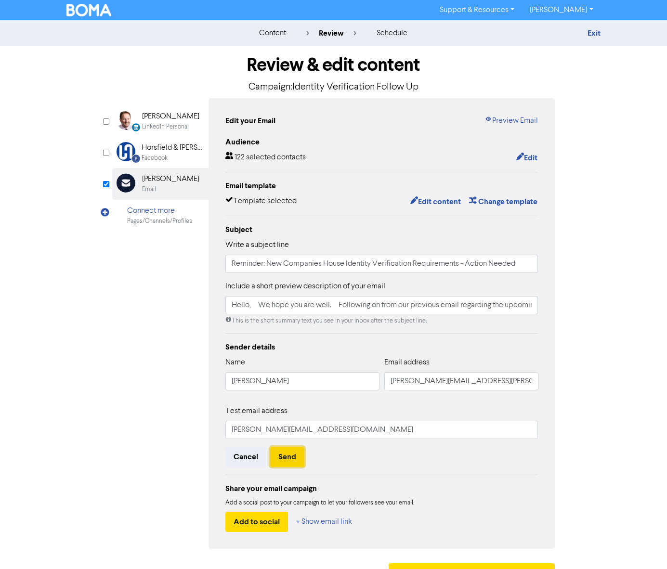
click at [293, 457] on button "Send" at bounding box center [287, 457] width 34 height 20
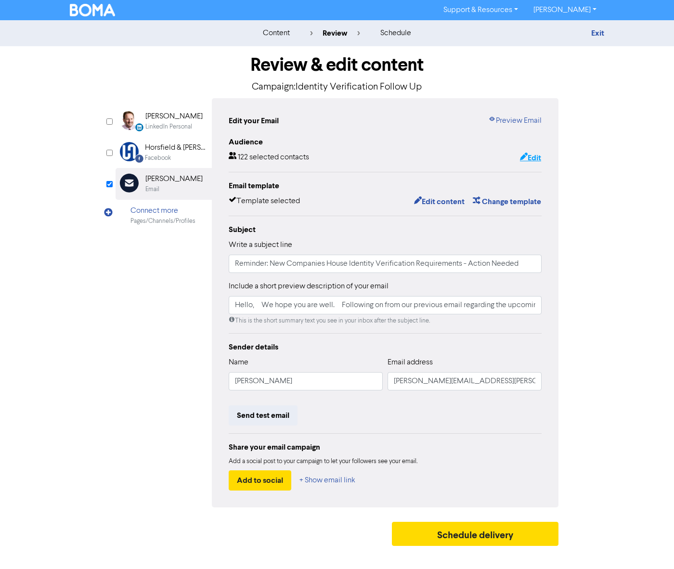
click at [530, 158] on button "Edit" at bounding box center [531, 158] width 22 height 13
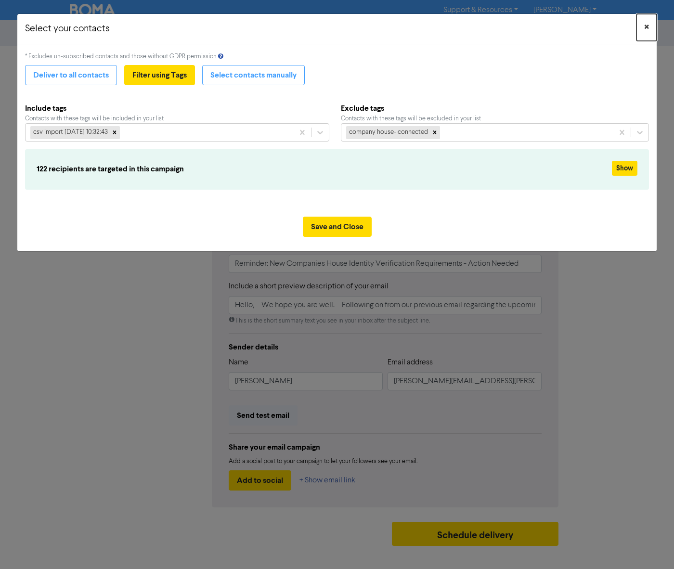
click at [653, 27] on button "×" at bounding box center [647, 27] width 20 height 27
